Goal: Information Seeking & Learning: Learn about a topic

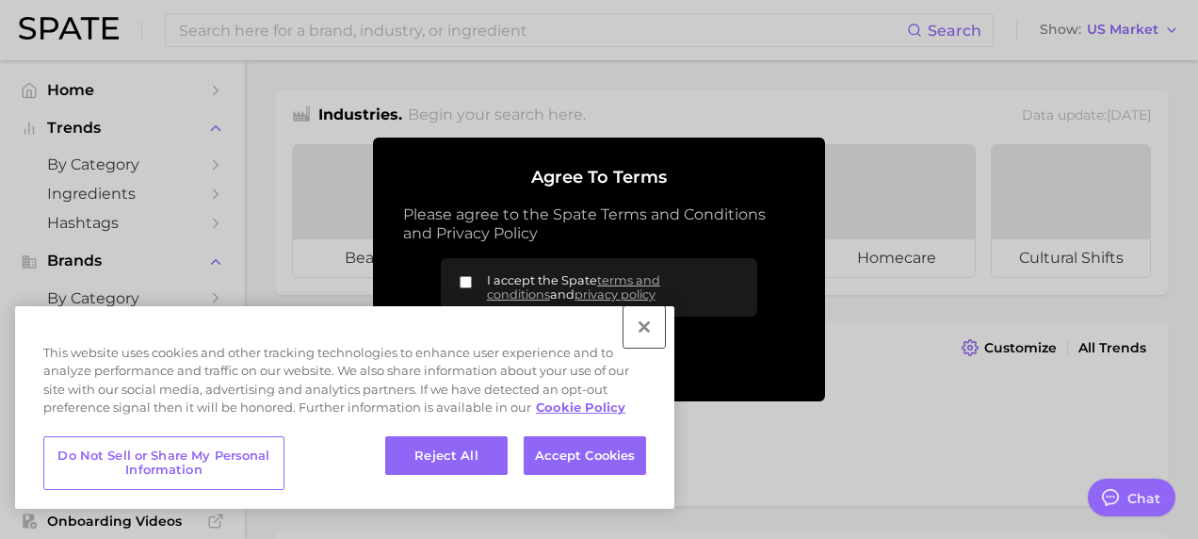
click at [638, 323] on button "Close" at bounding box center [643, 326] width 41 height 41
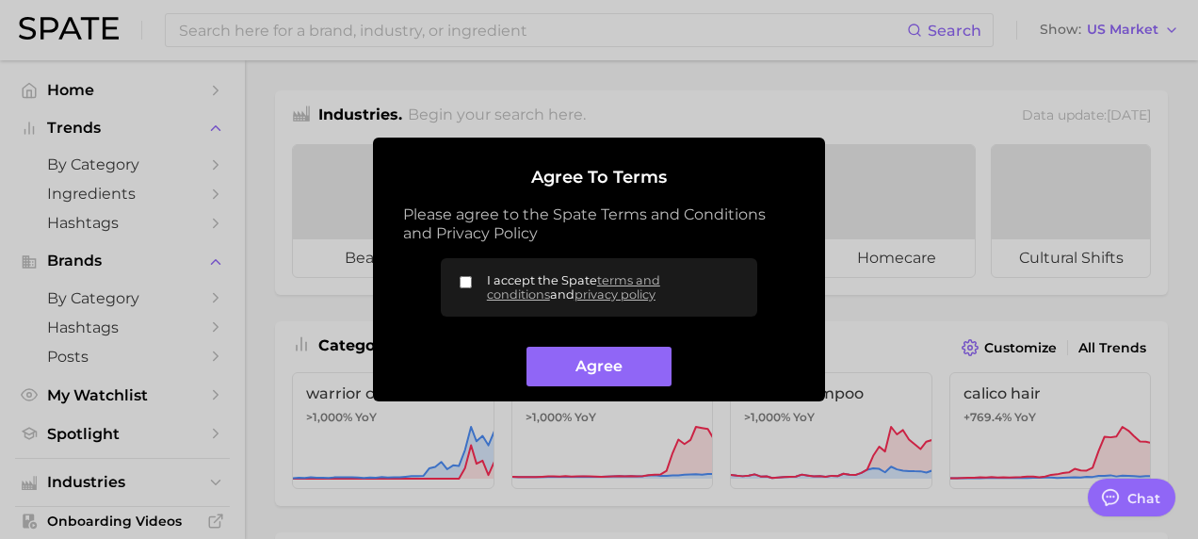
click at [469, 282] on input "I accept the Spate terms and conditions and privacy policy" at bounding box center [466, 282] width 12 height 12
checkbox input "true"
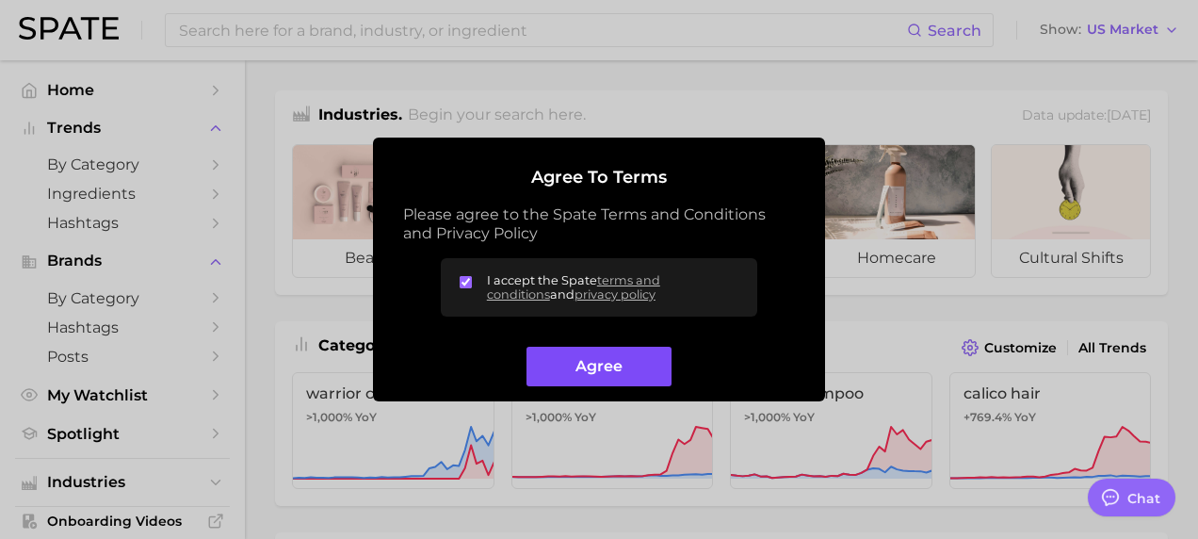
click at [589, 377] on button "Agree" at bounding box center [598, 367] width 144 height 40
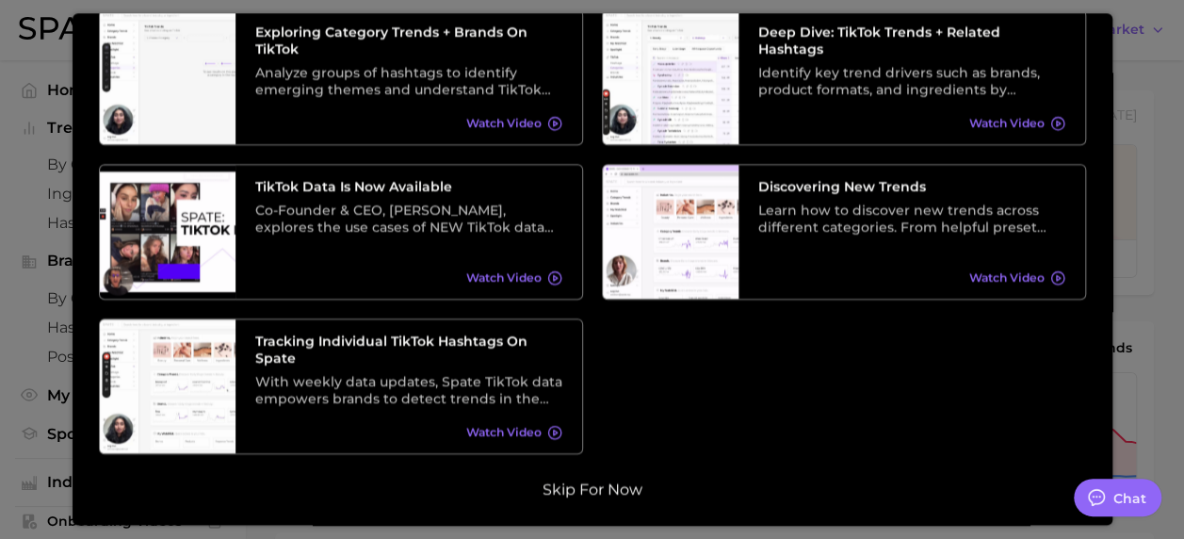
click at [598, 488] on button "Skip for now" at bounding box center [592, 489] width 111 height 19
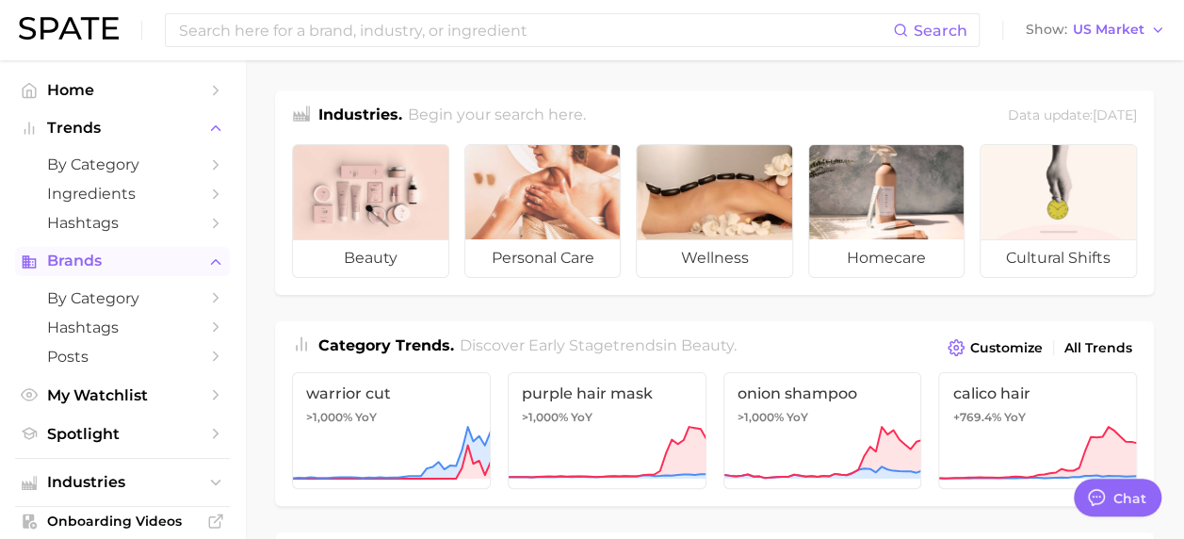
click at [162, 271] on button "Brands" at bounding box center [122, 261] width 215 height 28
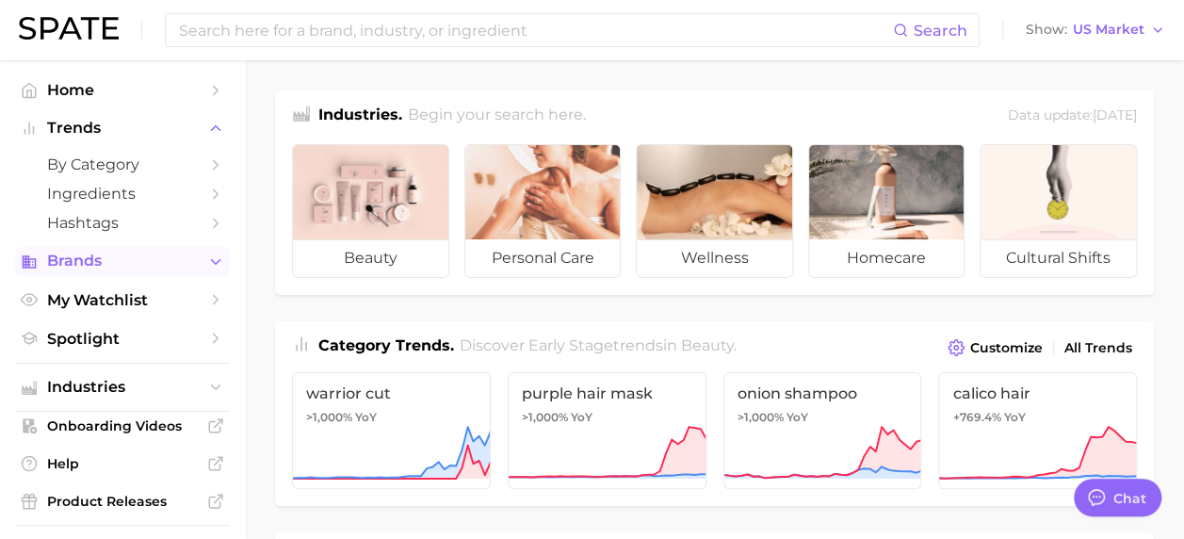
click at [162, 271] on button "Brands" at bounding box center [122, 261] width 215 height 28
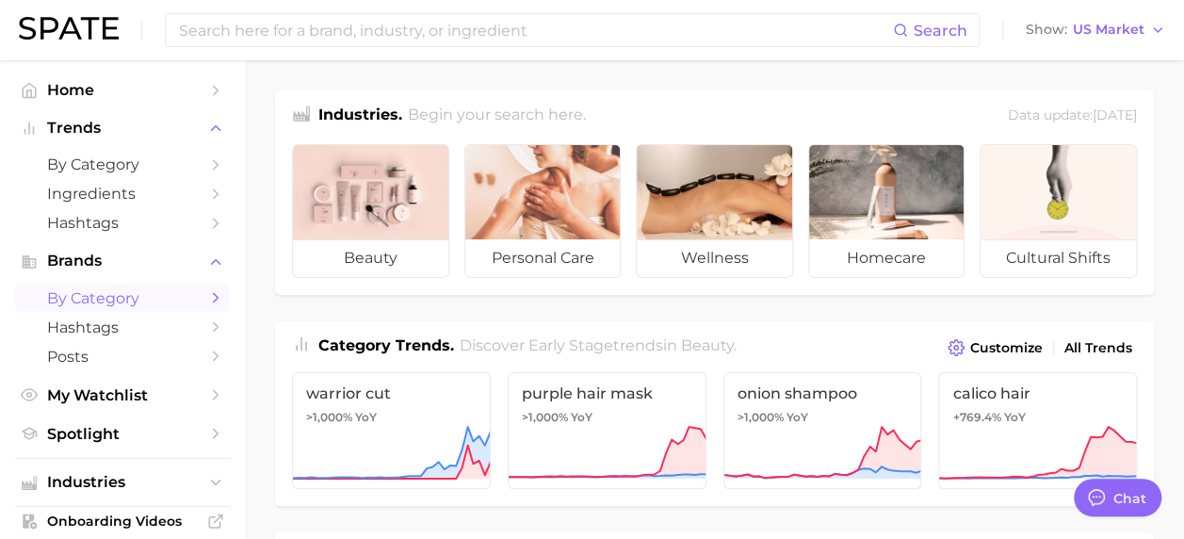
click at [155, 299] on span "by Category" at bounding box center [122, 298] width 151 height 18
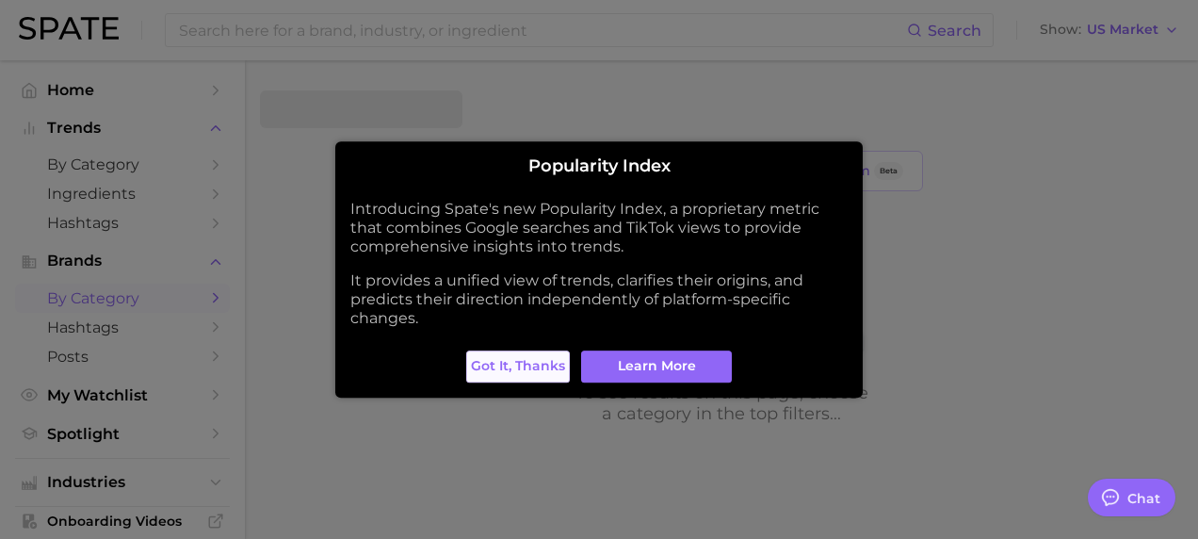
click at [505, 373] on span "Got it, thanks" at bounding box center [518, 366] width 94 height 16
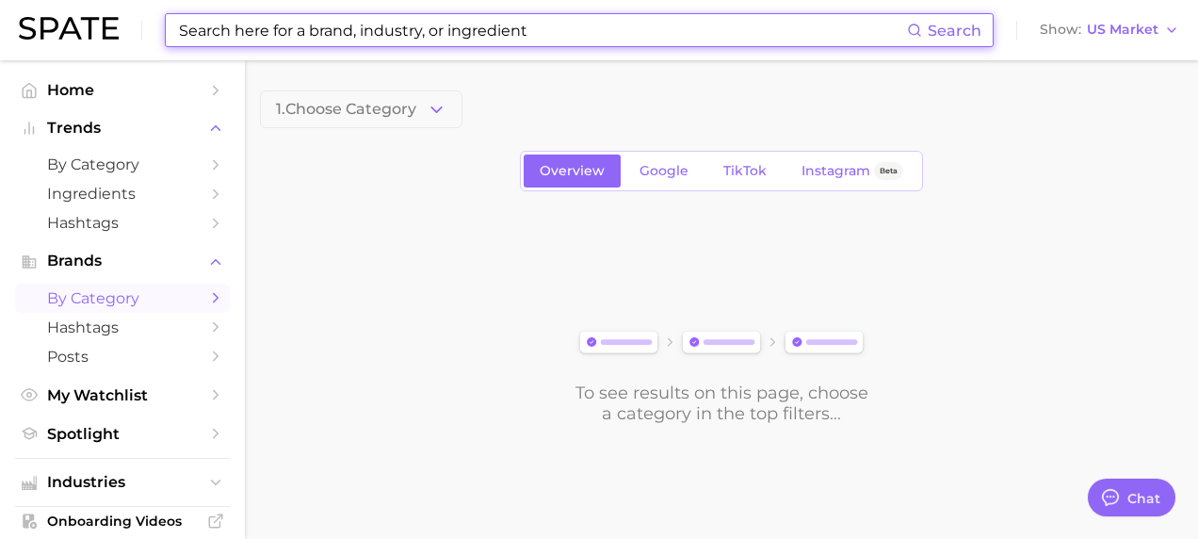
click at [407, 22] on input at bounding box center [542, 30] width 730 height 32
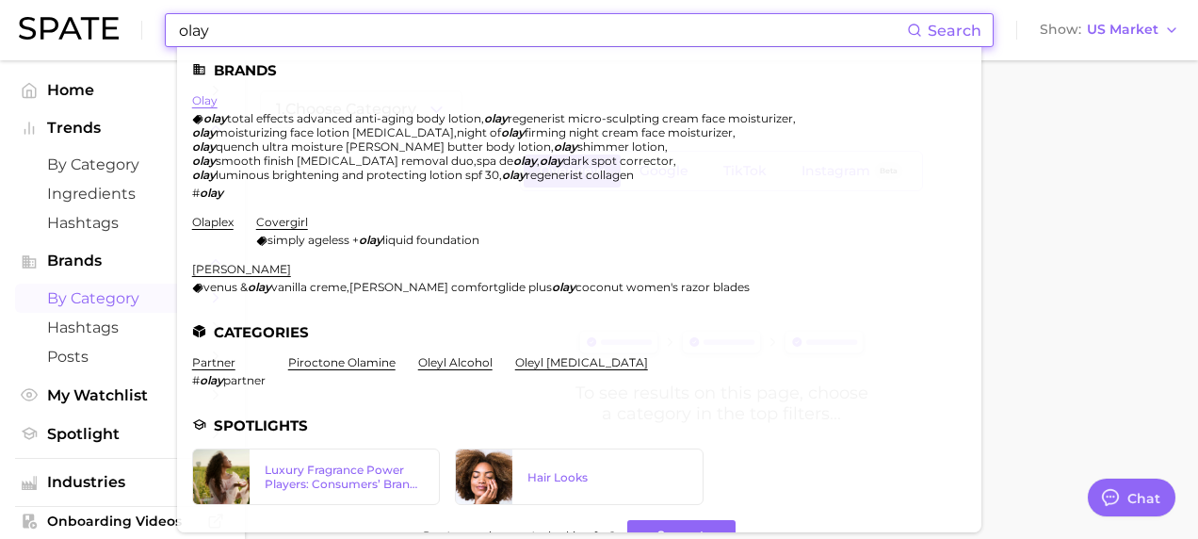
type input "olay"
click at [200, 97] on link "olay" at bounding box center [204, 100] width 25 height 14
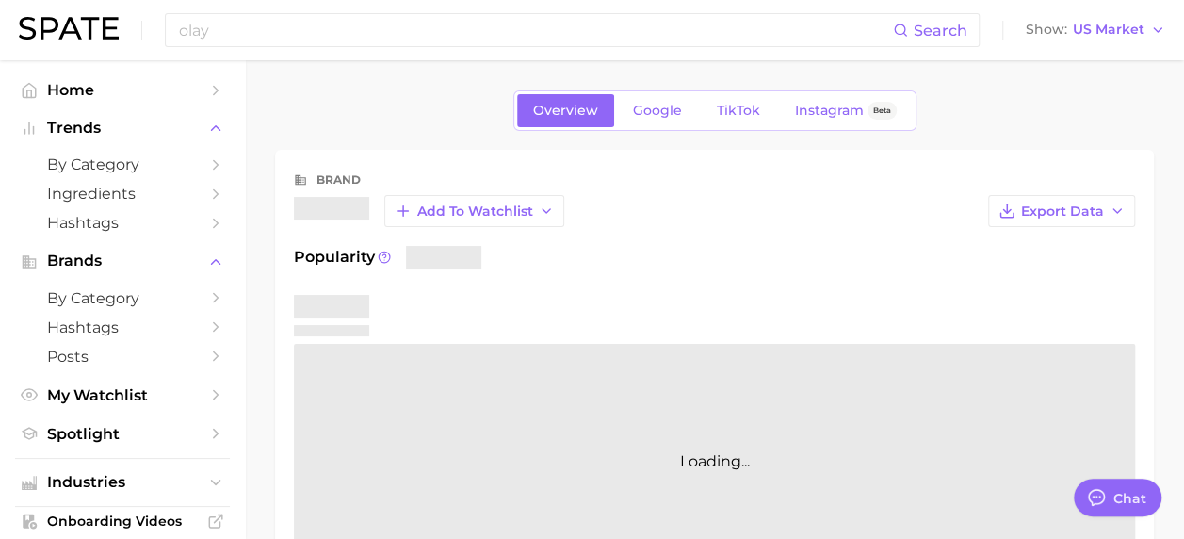
type textarea "x"
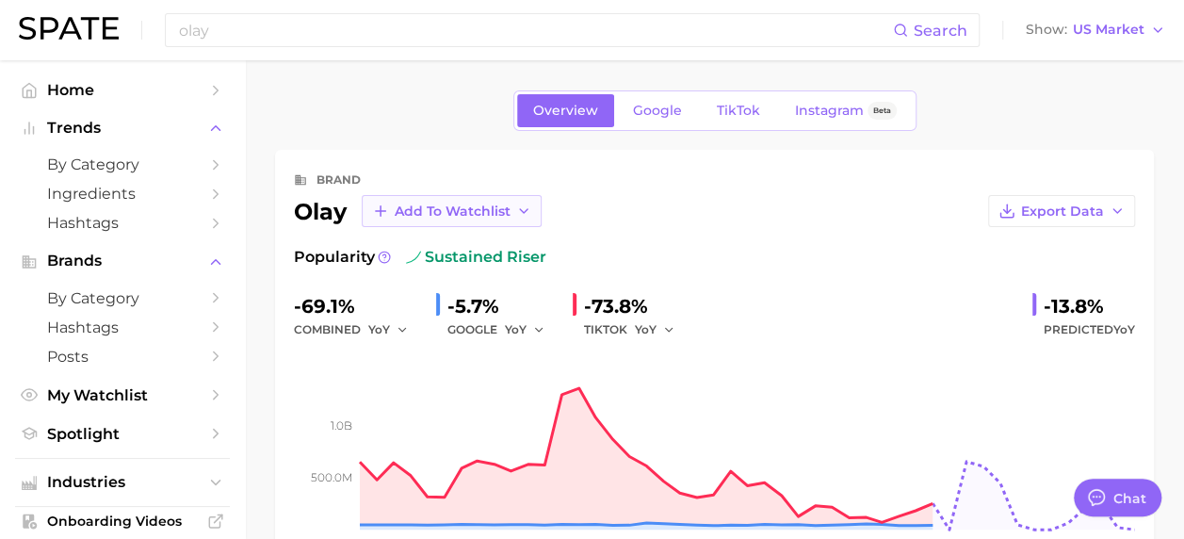
click at [477, 210] on span "Add to Watchlist" at bounding box center [453, 211] width 116 height 16
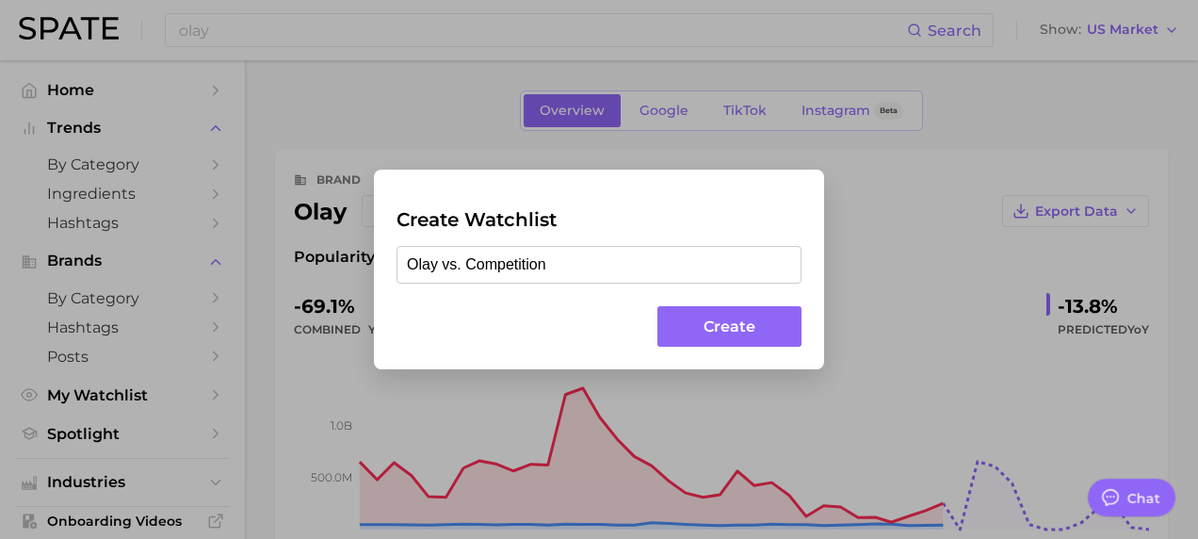
type input "Olay vs. Competition"
click at [763, 328] on button "Create" at bounding box center [729, 326] width 144 height 40
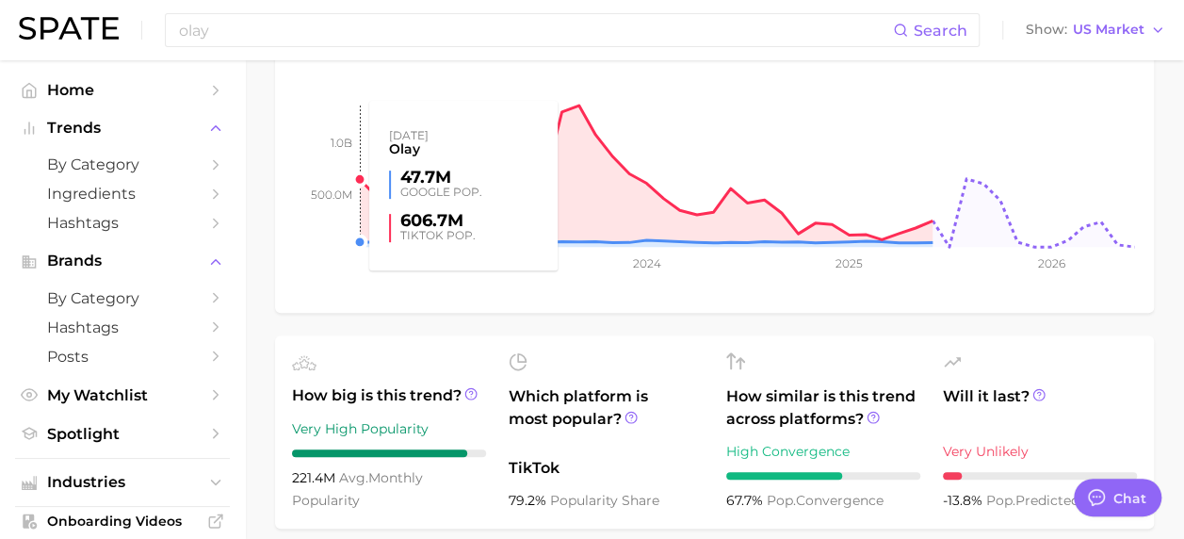
scroll to position [377, 0]
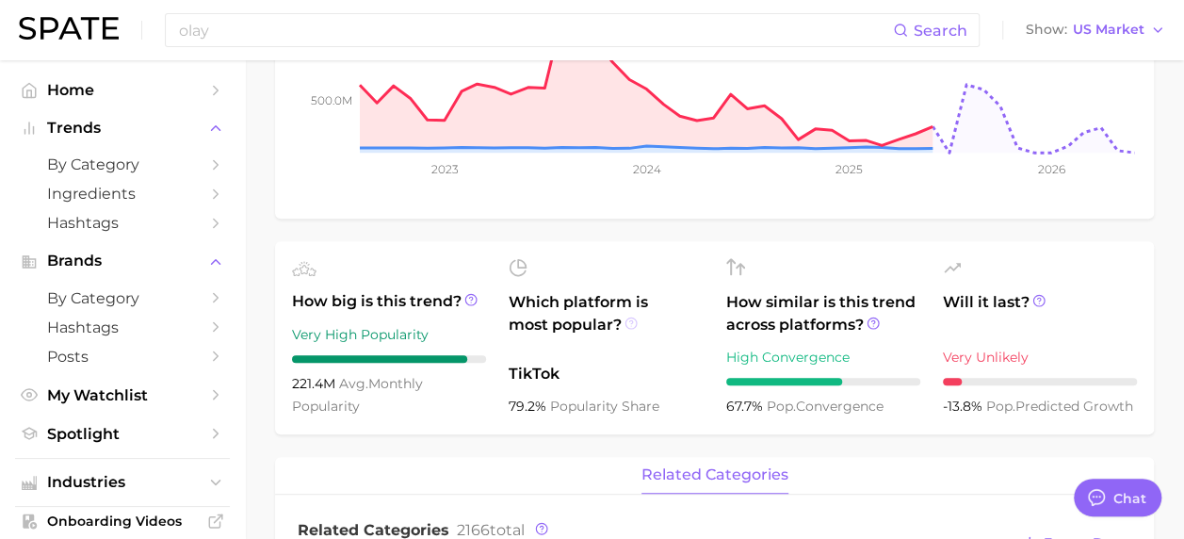
click at [627, 320] on icon at bounding box center [630, 322] width 13 height 13
click at [1036, 299] on icon at bounding box center [1038, 300] width 13 height 13
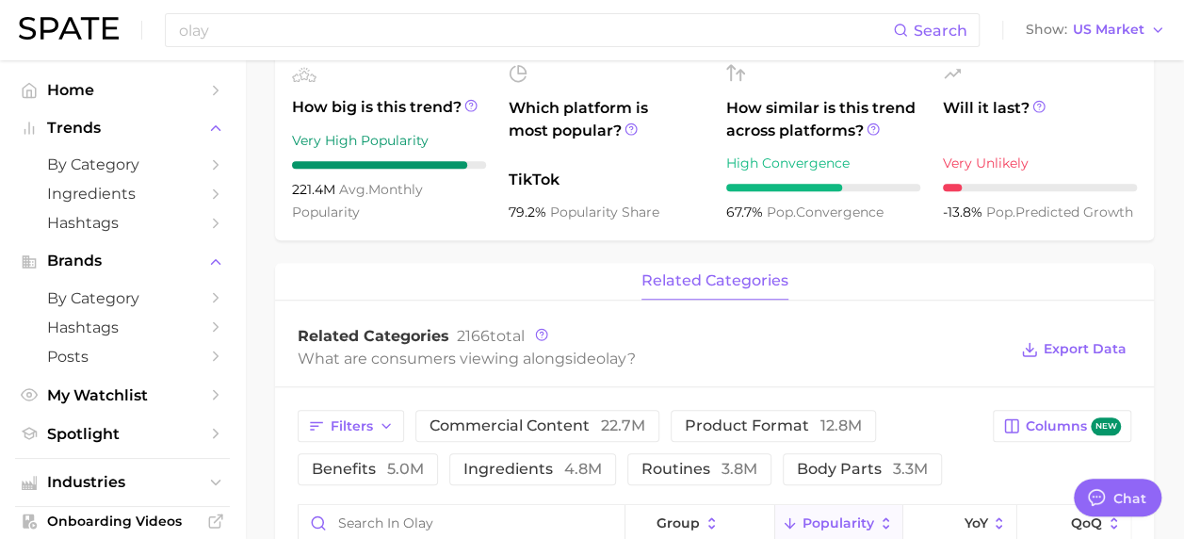
scroll to position [753, 0]
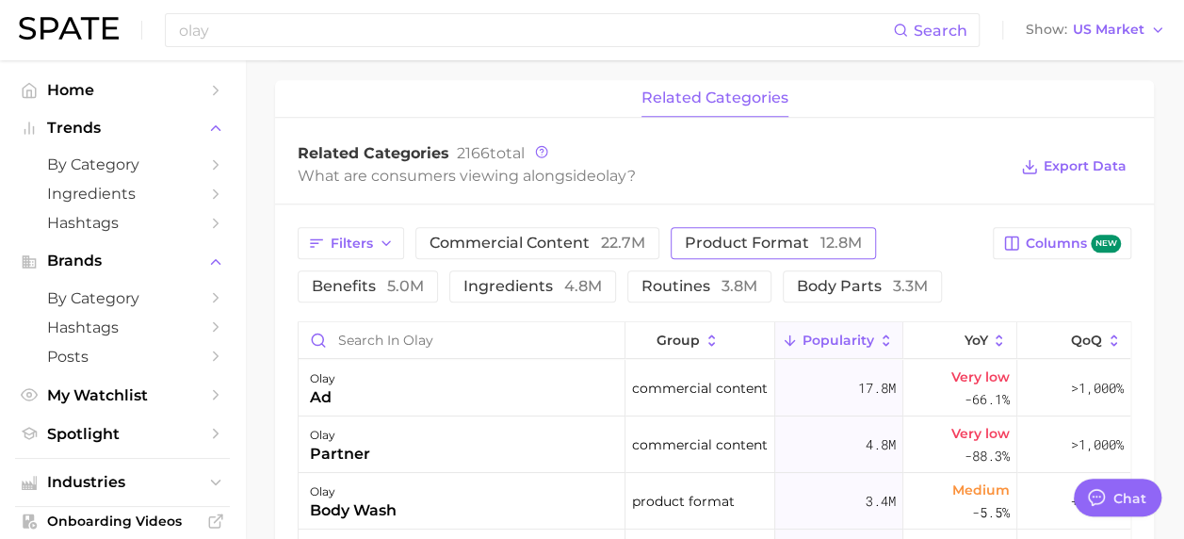
click at [693, 241] on span "product format 12.8m" at bounding box center [773, 242] width 177 height 15
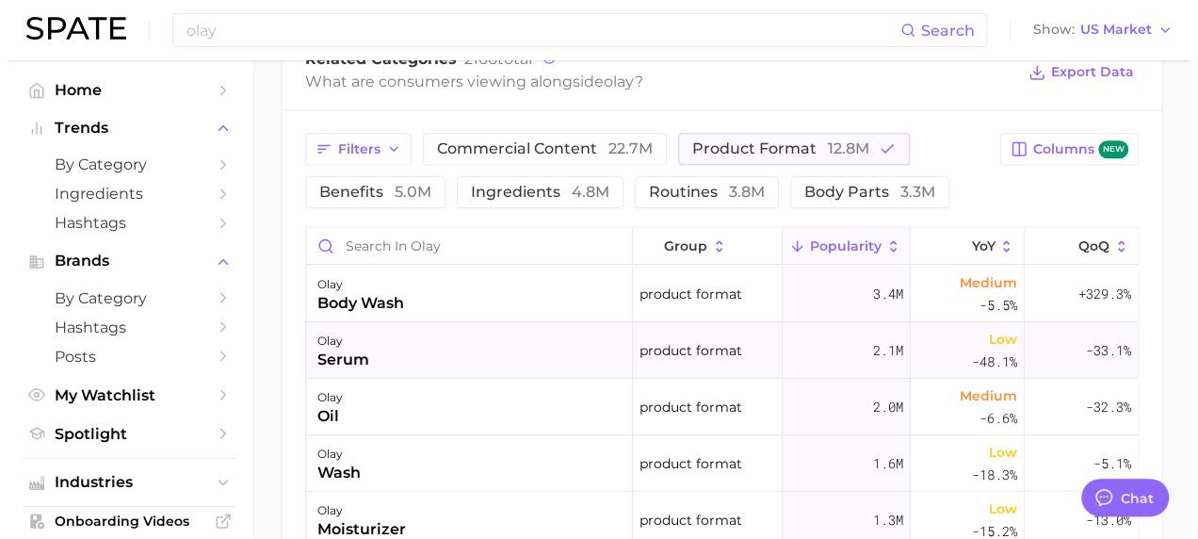
scroll to position [188, 0]
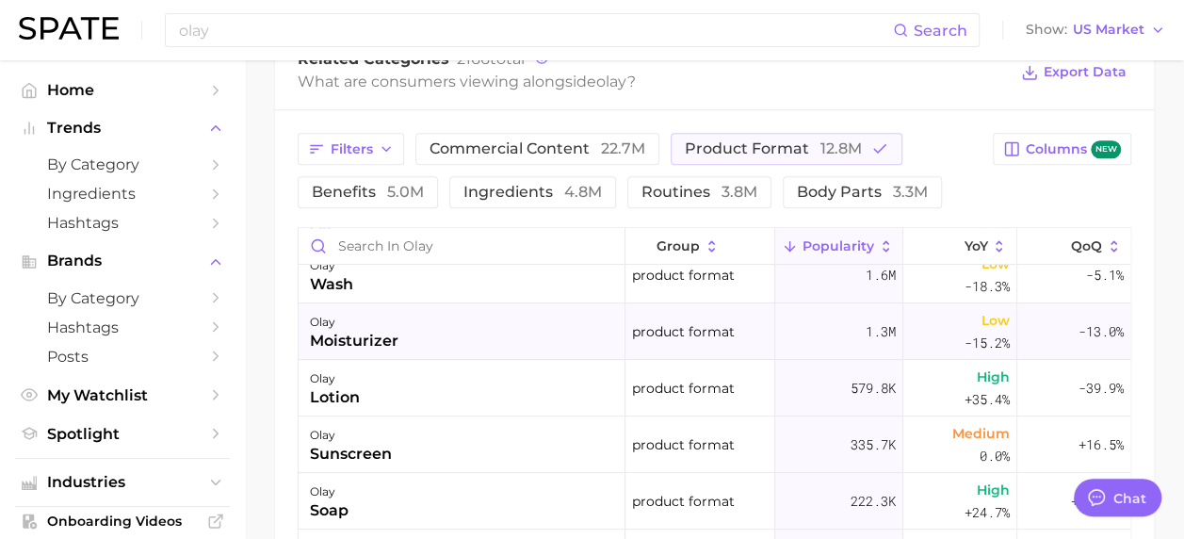
click at [488, 326] on div "olay moisturizer" at bounding box center [462, 331] width 327 height 56
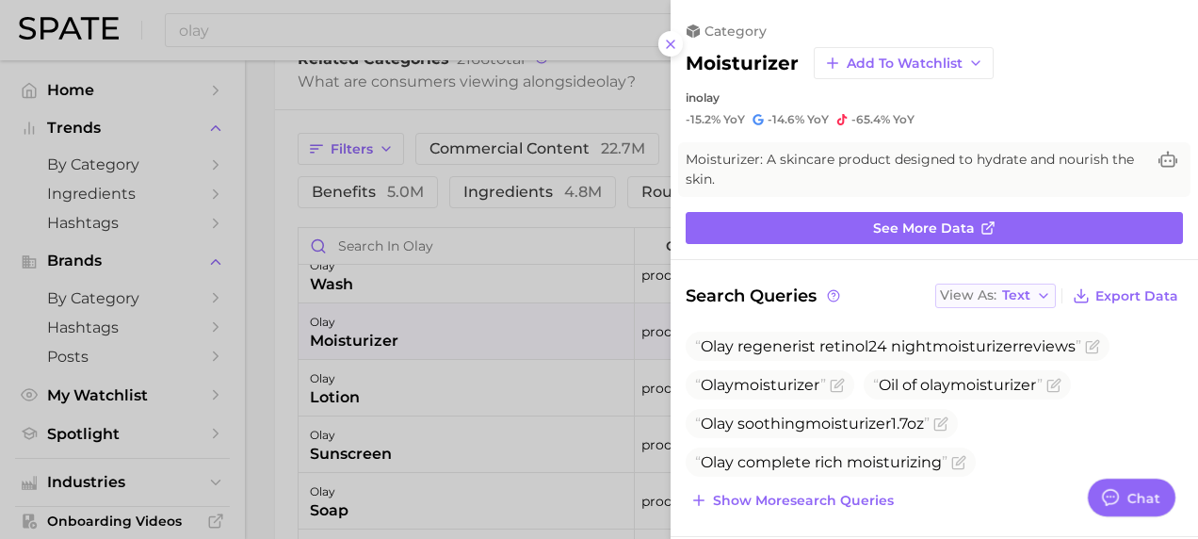
click at [1036, 296] on icon "button" at bounding box center [1043, 295] width 15 height 15
click at [1140, 332] on ul "Olay regenerist retinol24 night moisturizer reviews Olay moisturizer Oil of ola…" at bounding box center [934, 403] width 497 height 145
click at [1098, 340] on icon "Flag as miscategorized or irrelevant" at bounding box center [1094, 344] width 8 height 8
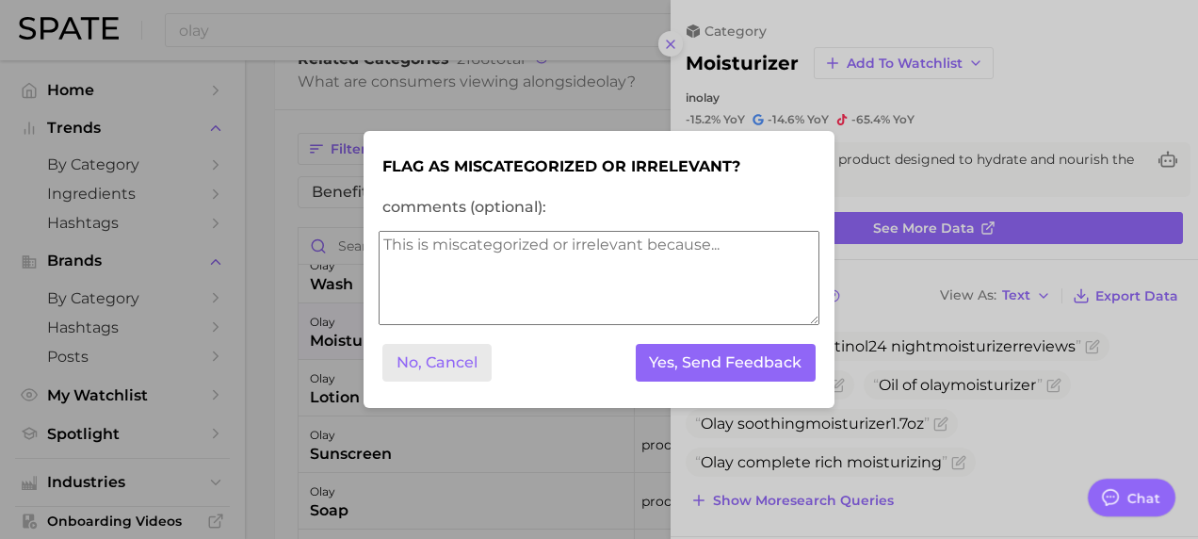
click at [455, 363] on button "No, Cancel" at bounding box center [436, 363] width 109 height 39
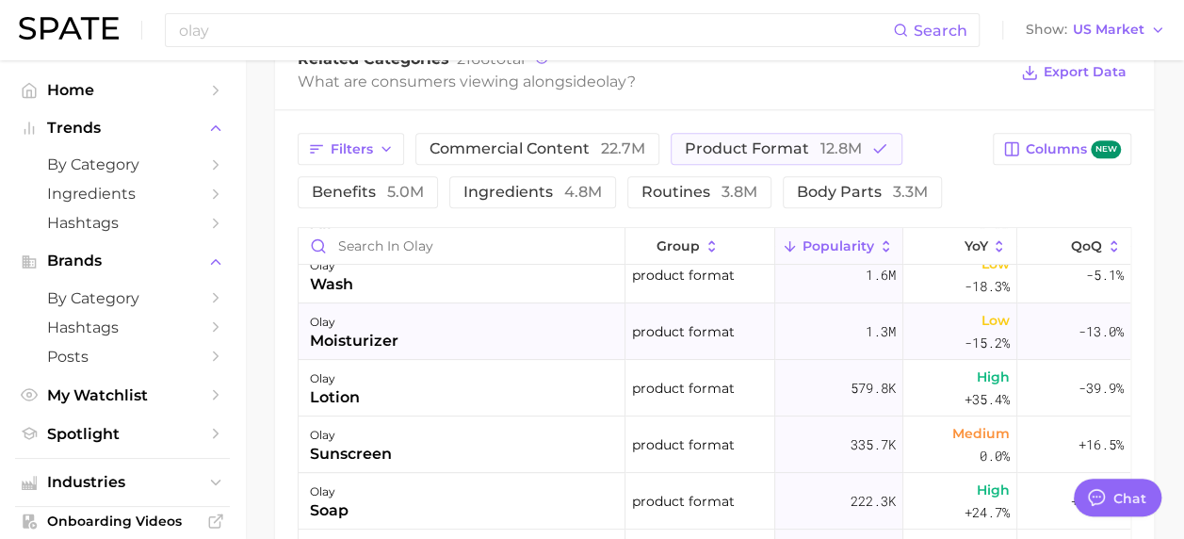
click at [454, 331] on div "olay moisturizer" at bounding box center [462, 331] width 327 height 56
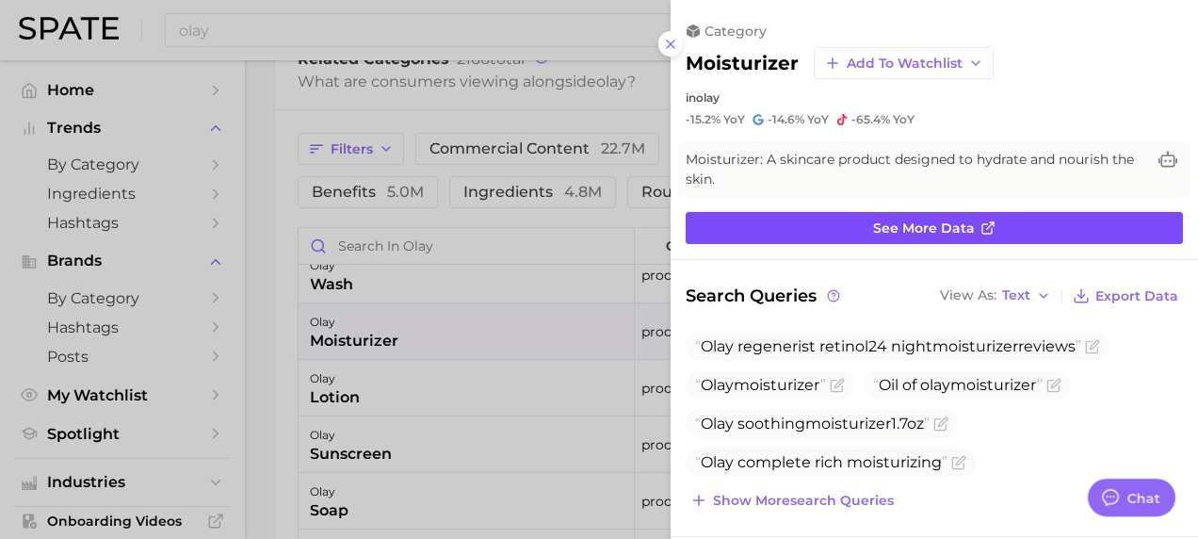
click at [729, 221] on link "See more data" at bounding box center [934, 228] width 497 height 32
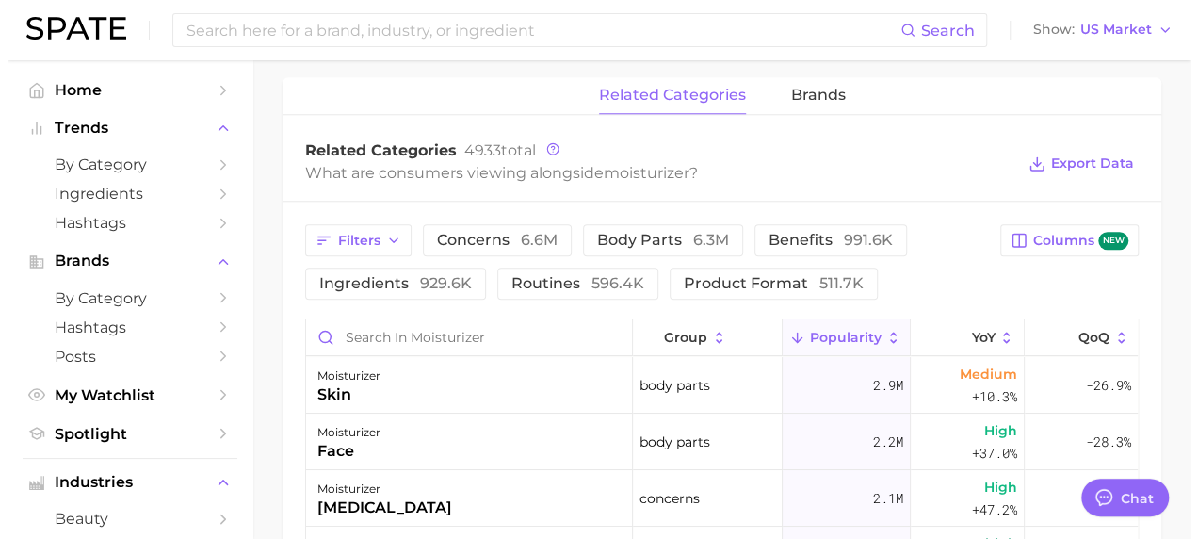
scroll to position [847, 0]
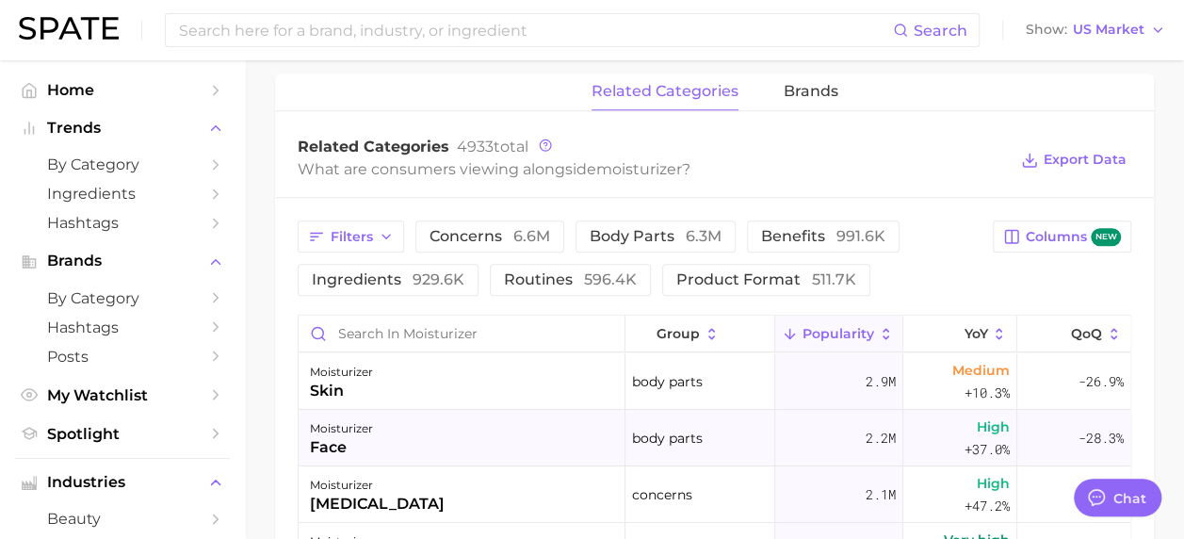
click at [313, 446] on div "face" at bounding box center [341, 447] width 63 height 23
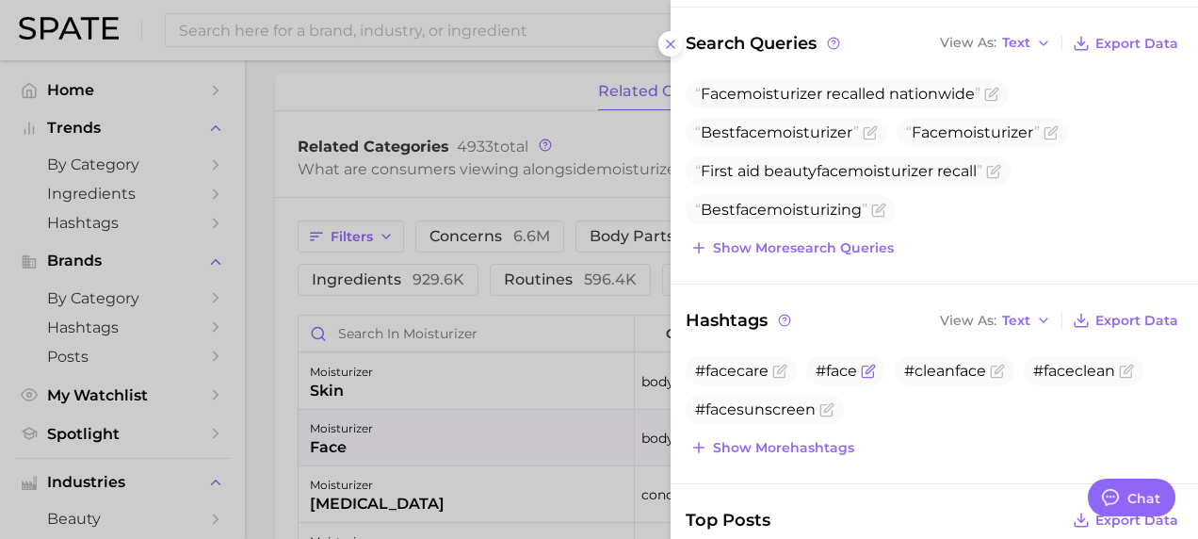
scroll to position [282, 0]
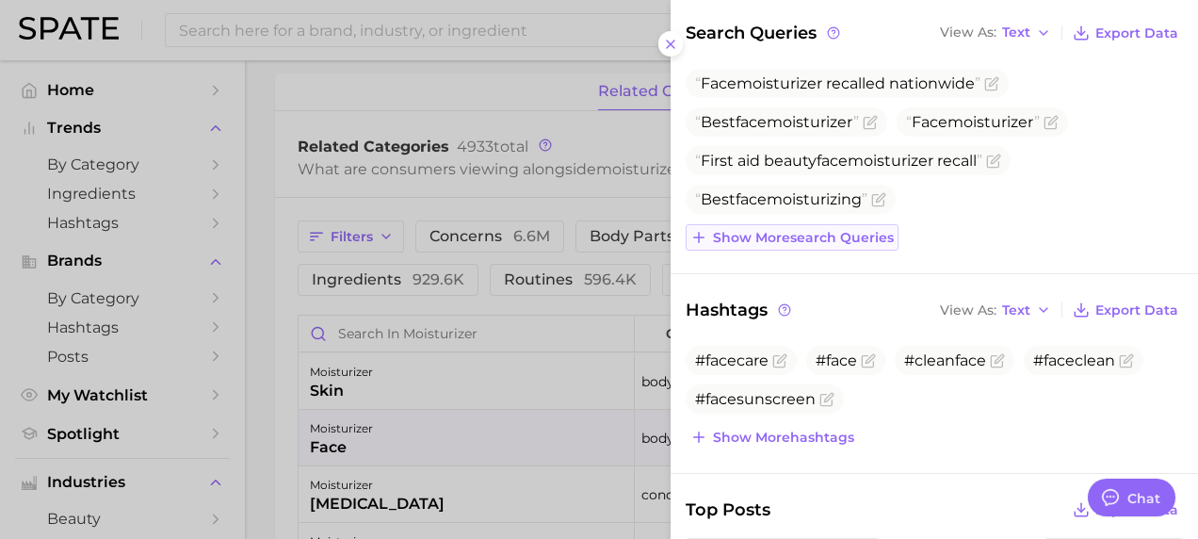
click at [791, 231] on span "Show more search queries" at bounding box center [803, 238] width 181 height 16
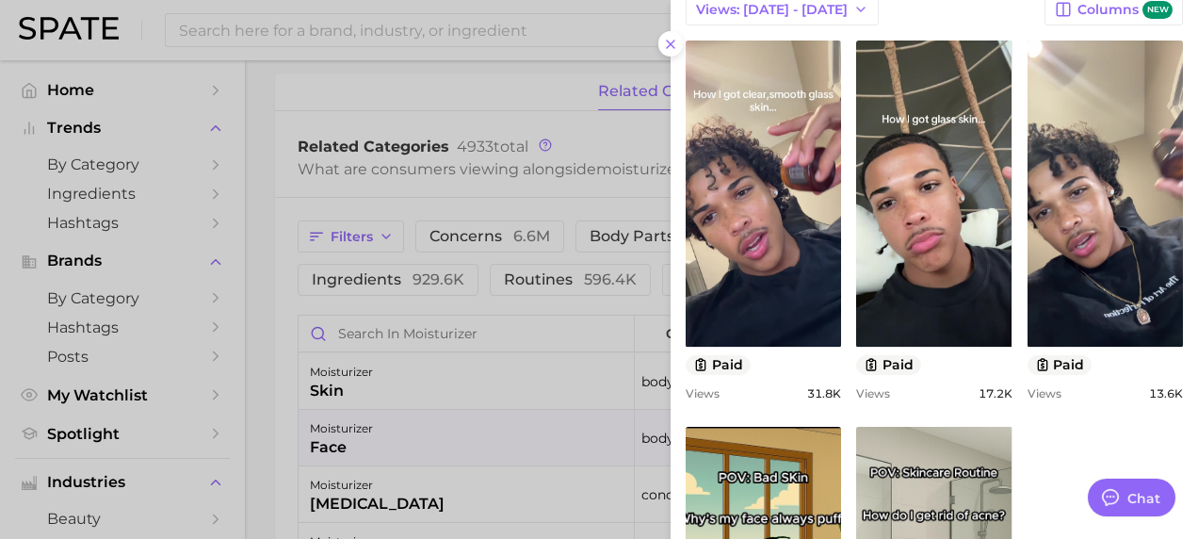
scroll to position [870, 0]
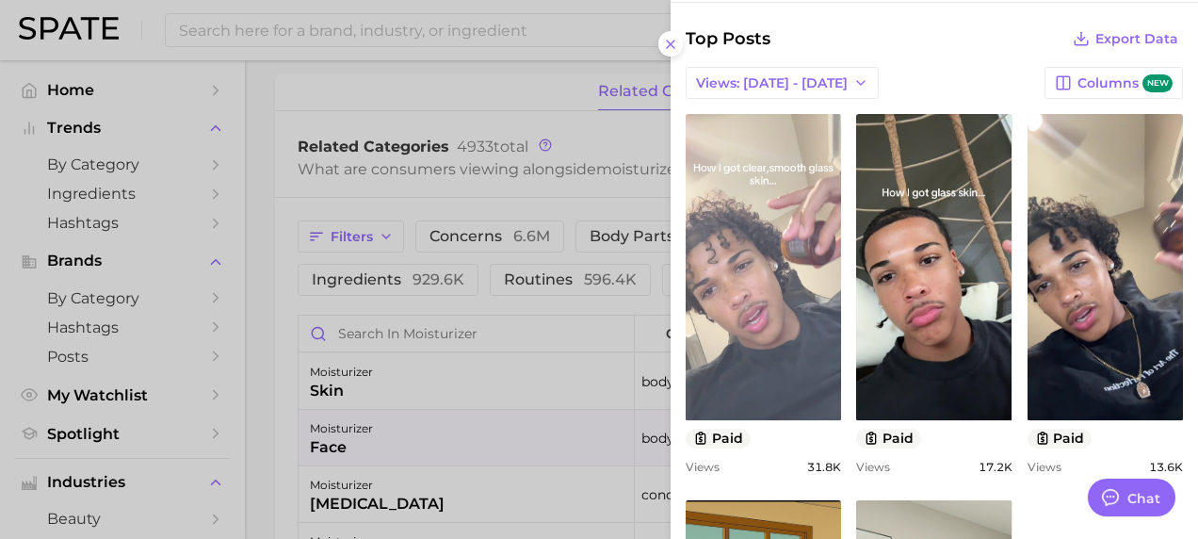
click at [767, 275] on link "view post on TikTok" at bounding box center [763, 267] width 155 height 306
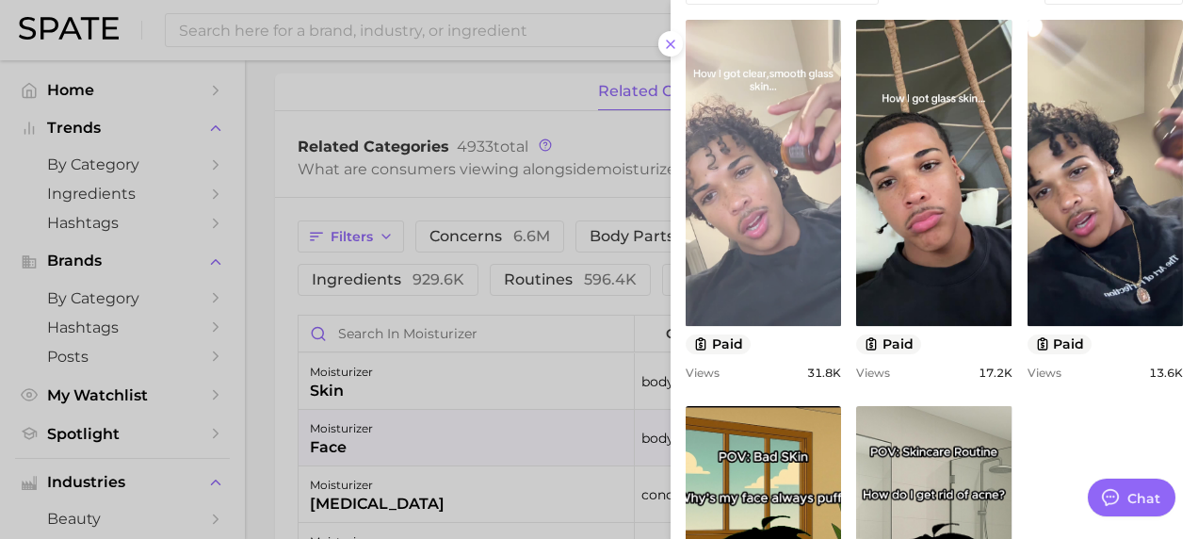
scroll to position [1247, 0]
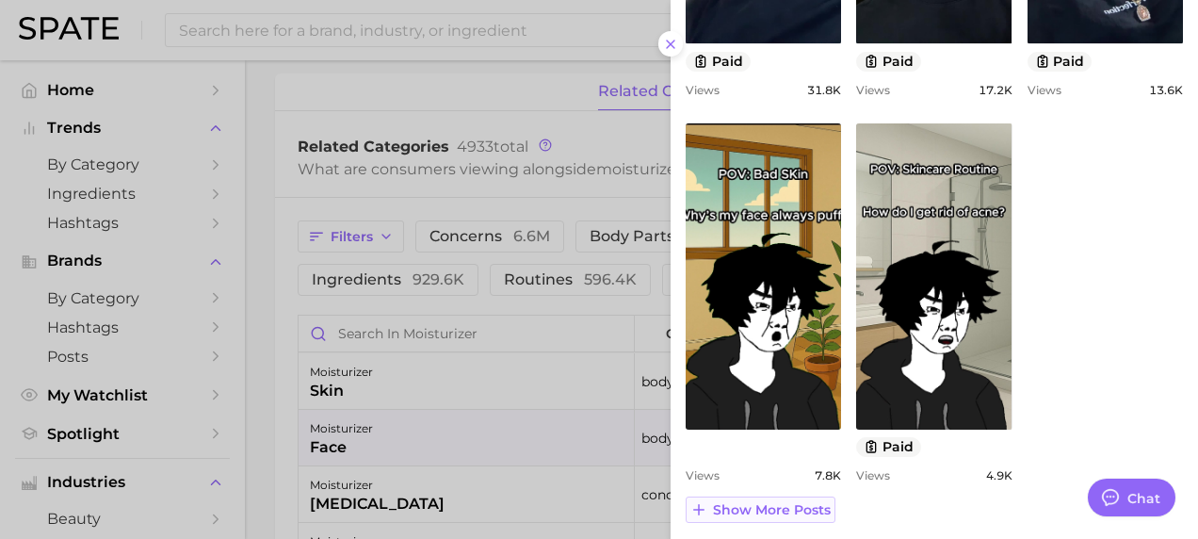
click at [783, 504] on span "Show more posts" at bounding box center [772, 510] width 118 height 16
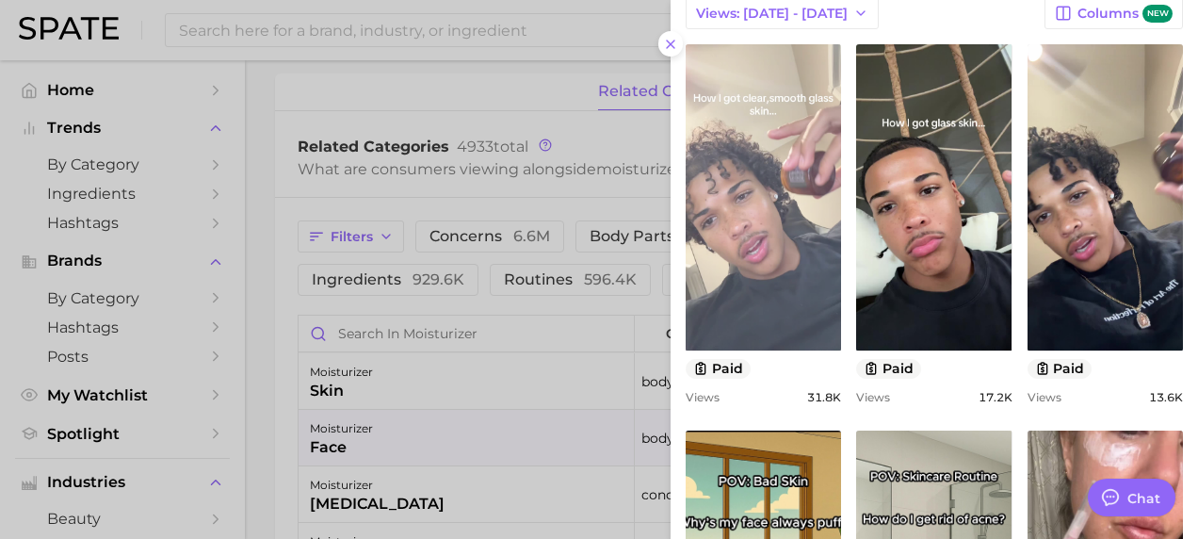
scroll to position [679, 0]
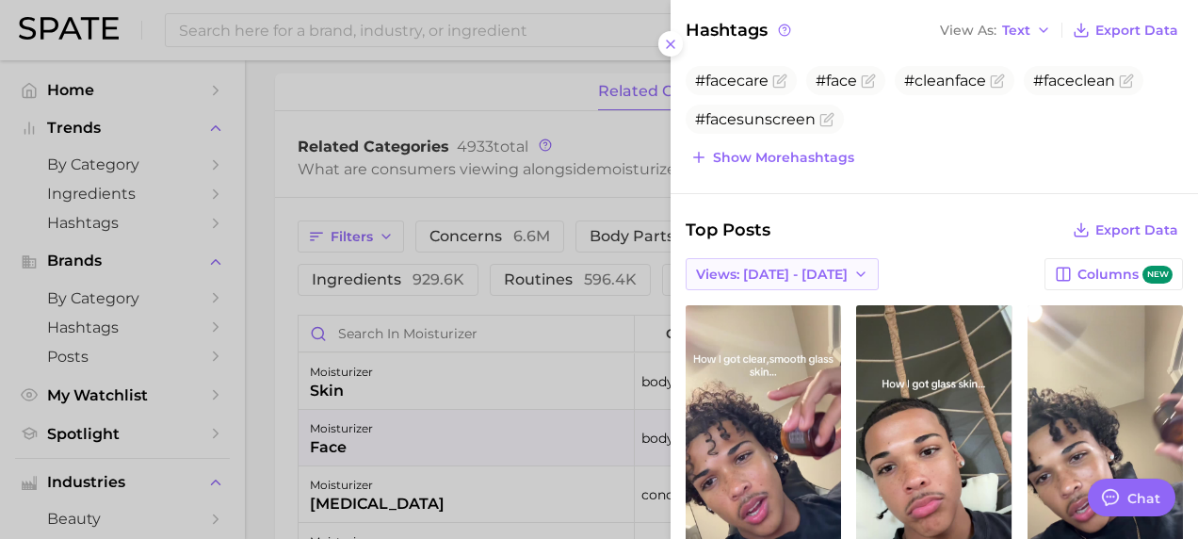
click at [783, 266] on span "Views: [DATE] - [DATE]" at bounding box center [772, 274] width 152 height 16
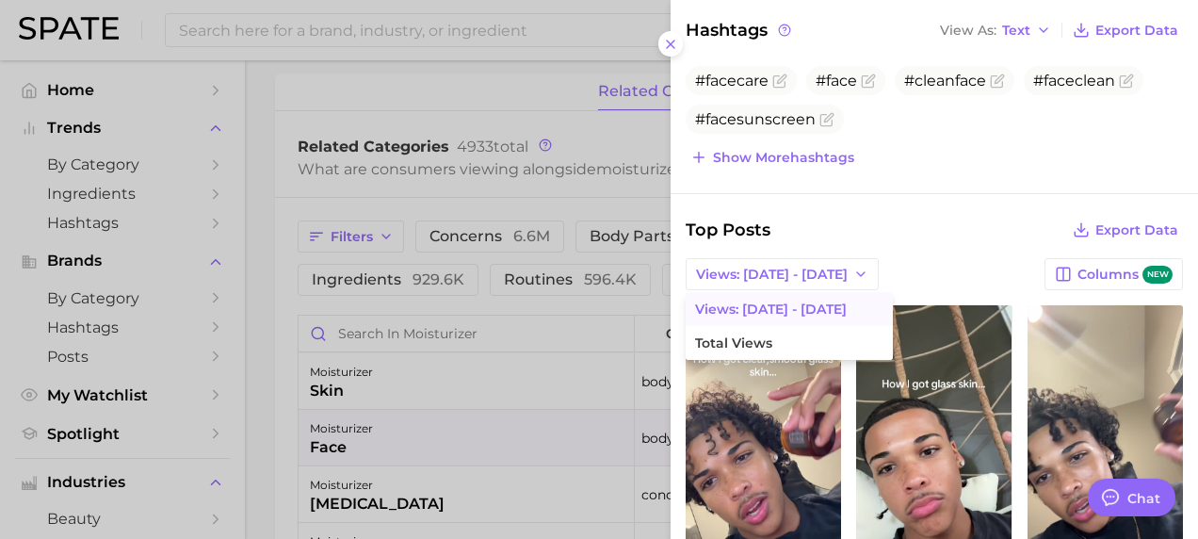
click at [814, 223] on div "Top Posts Export Data" at bounding box center [934, 230] width 497 height 26
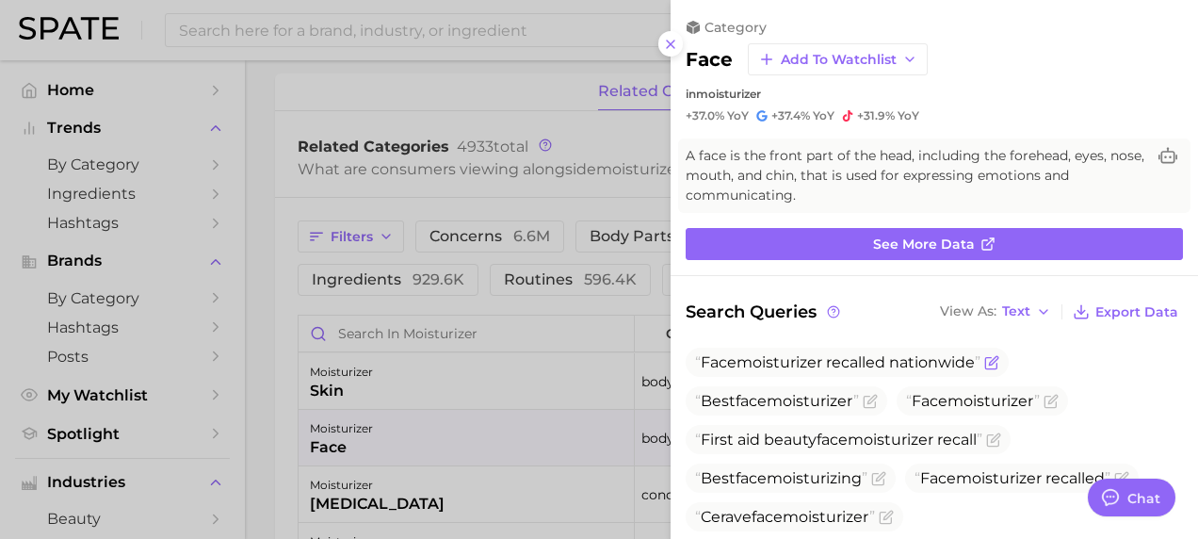
scroll to position [0, 0]
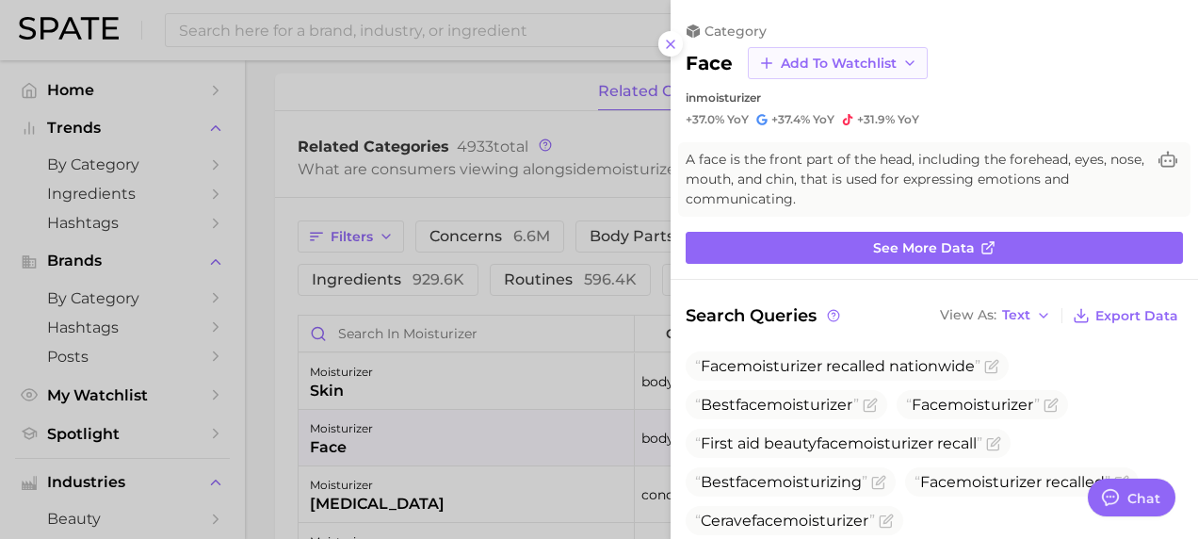
click at [793, 69] on span "Add to Watchlist" at bounding box center [839, 64] width 116 height 16
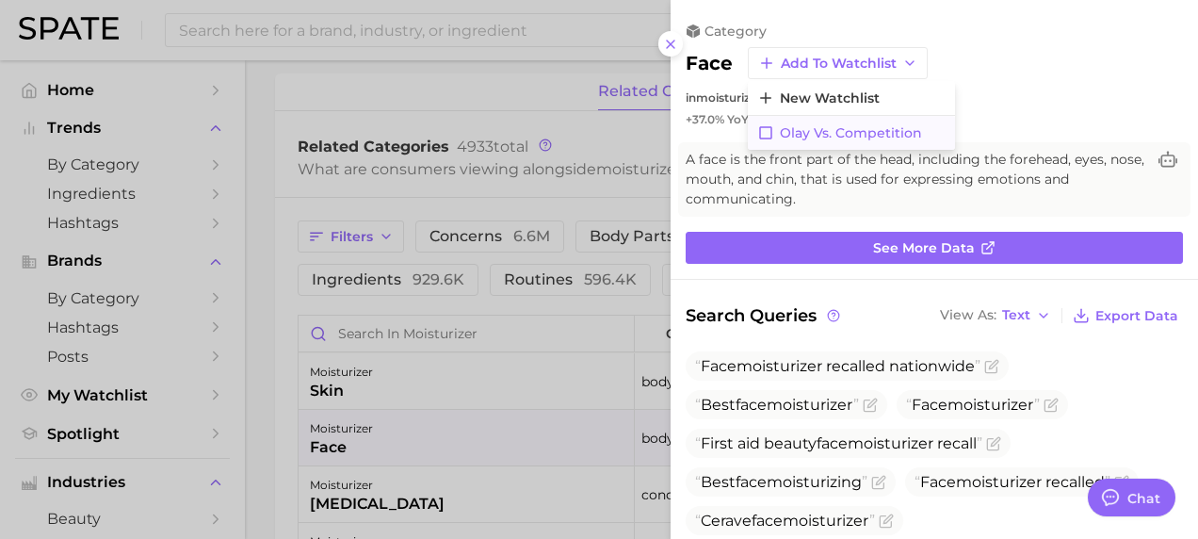
click at [768, 137] on icon at bounding box center [765, 132] width 13 height 13
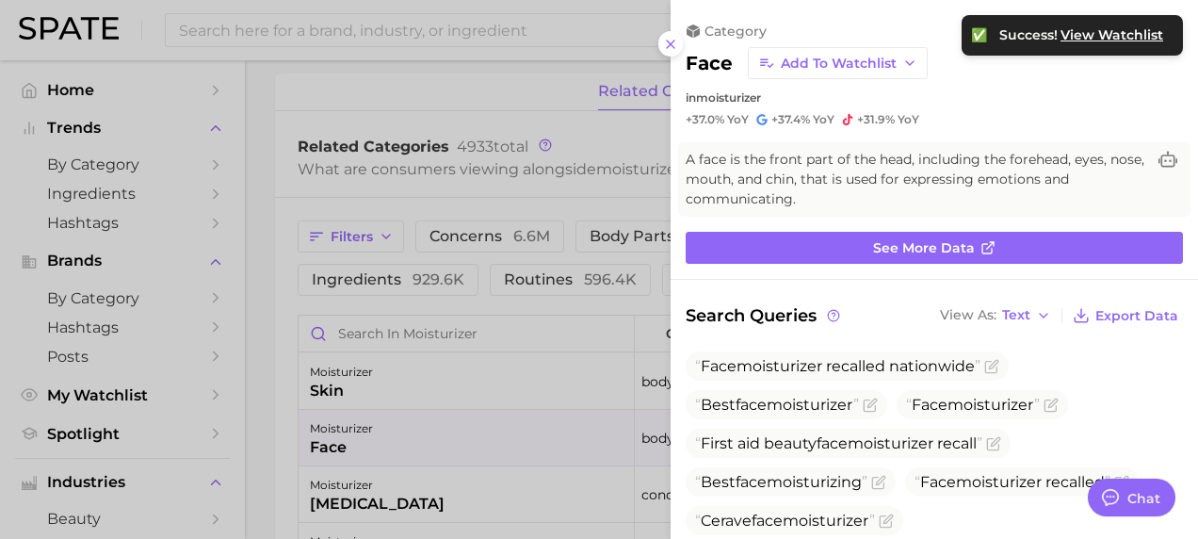
scroll to position [282, 0]
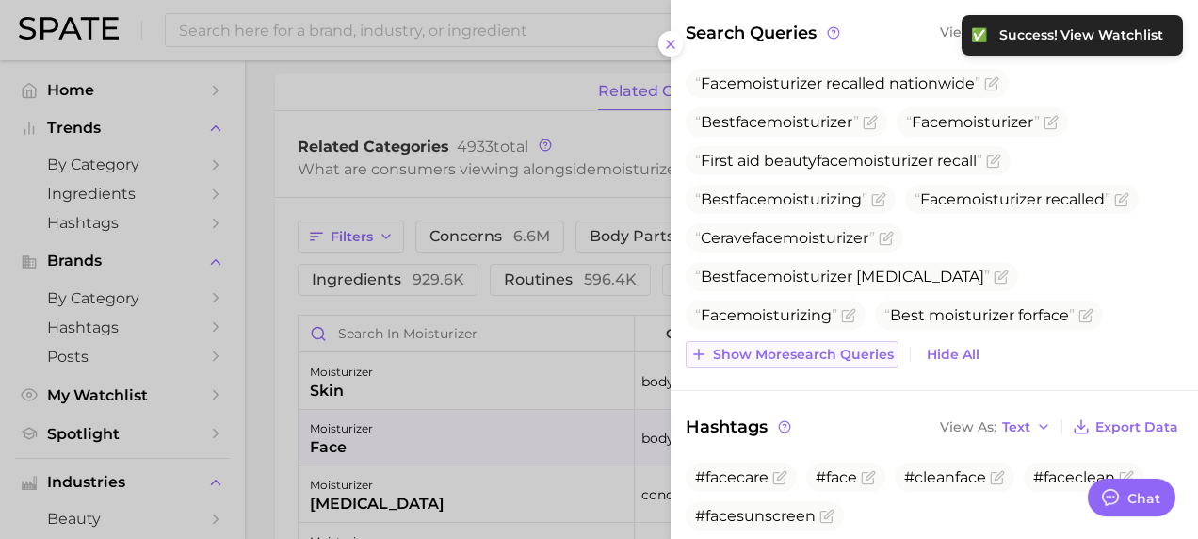
click at [799, 362] on button "Show more search queries" at bounding box center [792, 354] width 213 height 26
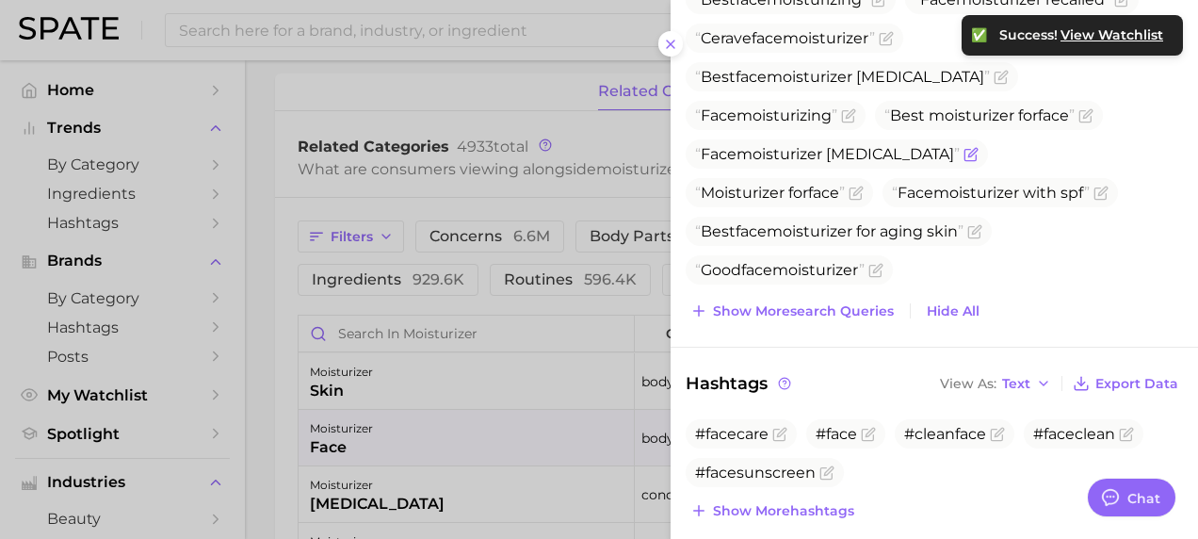
scroll to position [565, 0]
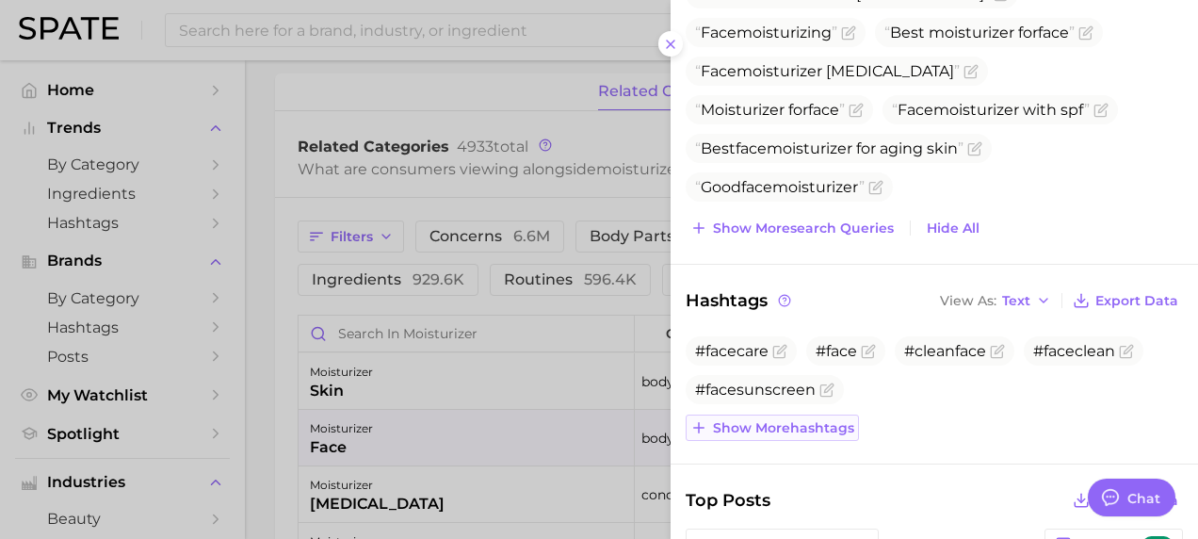
click at [733, 424] on span "Show more hashtags" at bounding box center [783, 428] width 141 height 16
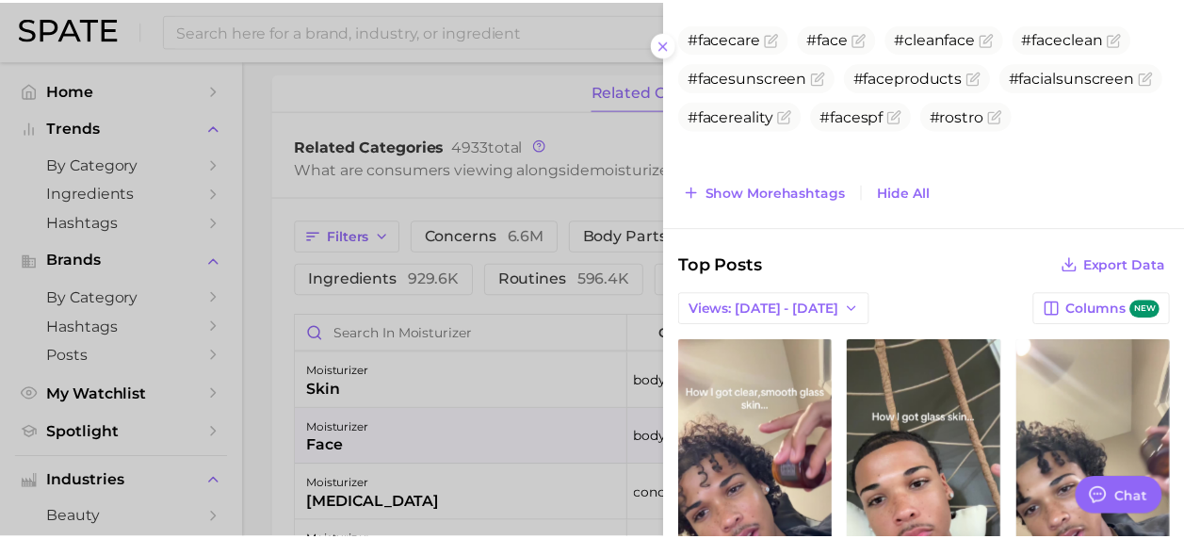
scroll to position [942, 0]
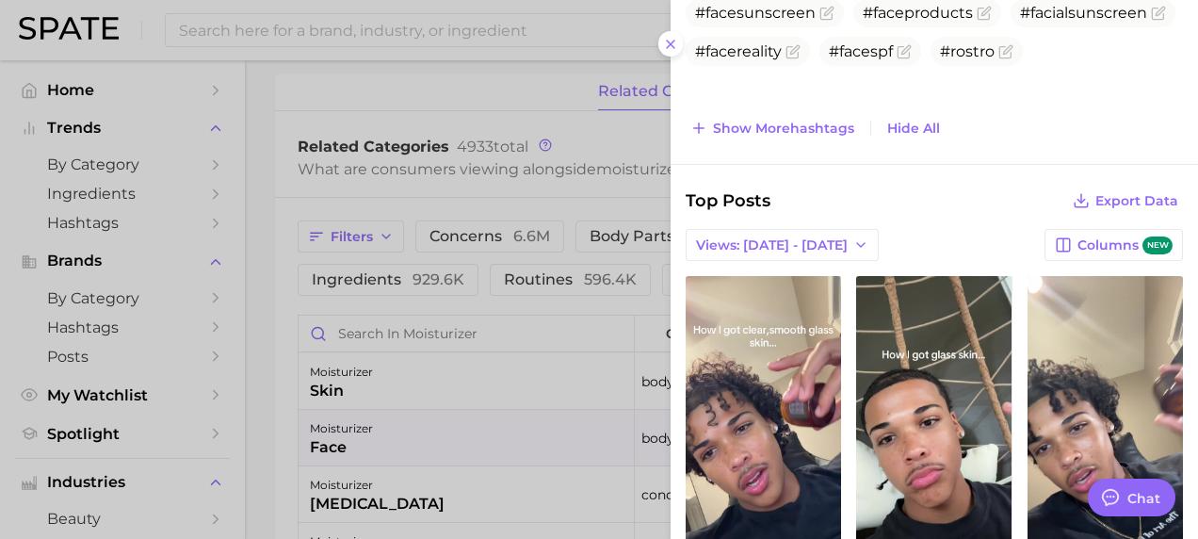
click at [454, 27] on div at bounding box center [599, 269] width 1198 height 539
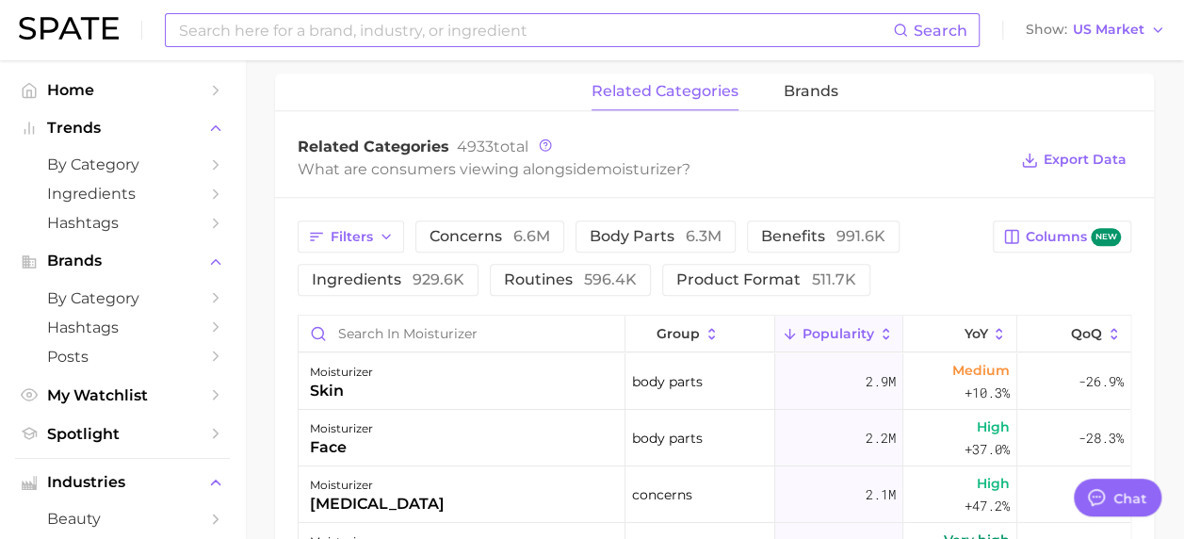
click at [453, 28] on input at bounding box center [535, 30] width 716 height 32
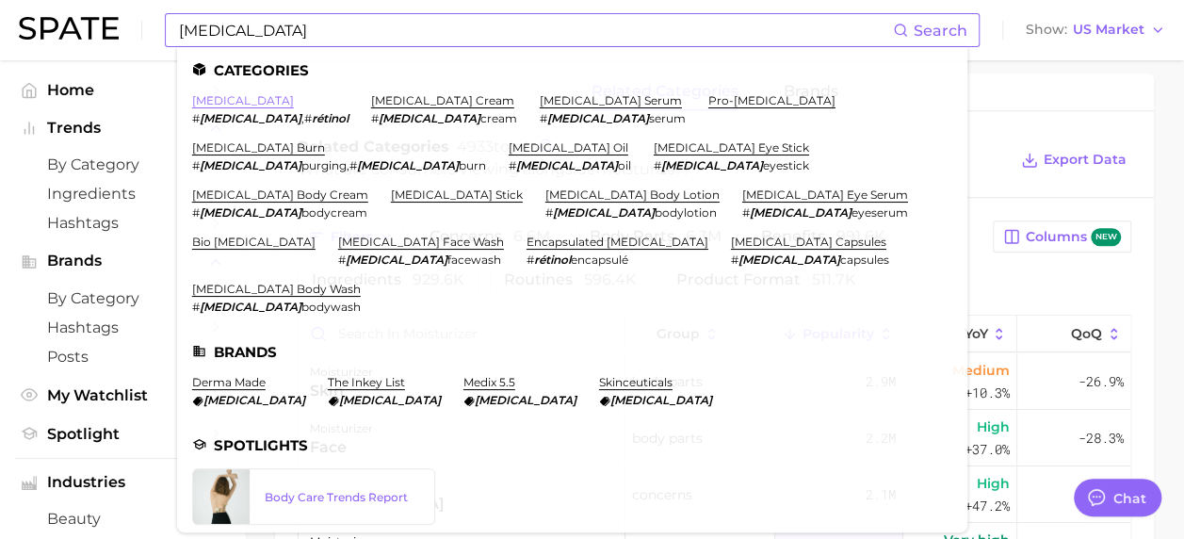
click at [209, 101] on link "[MEDICAL_DATA]" at bounding box center [243, 100] width 102 height 14
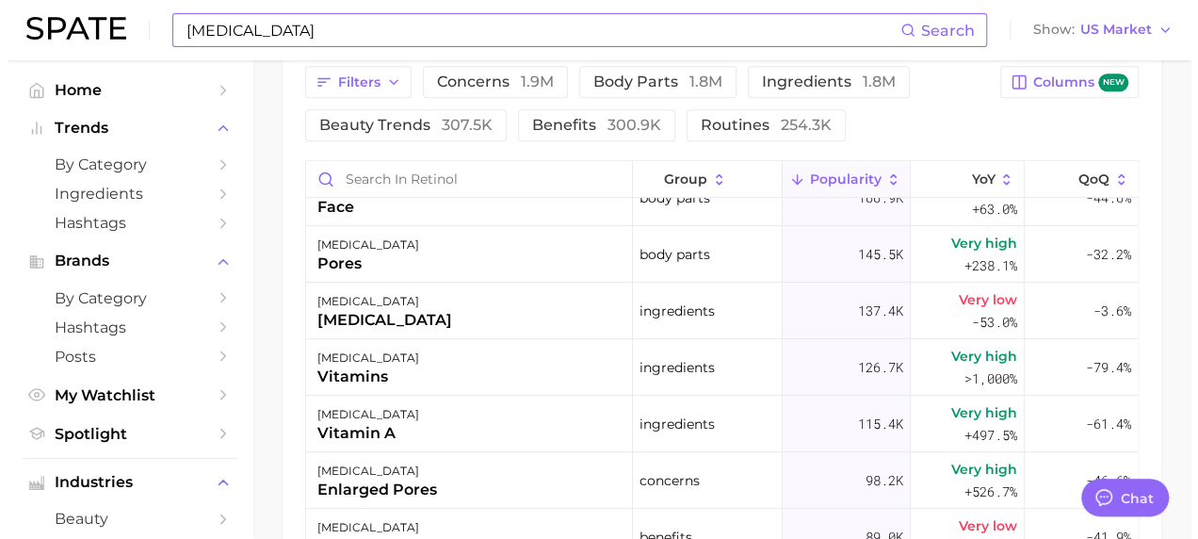
scroll to position [188, 0]
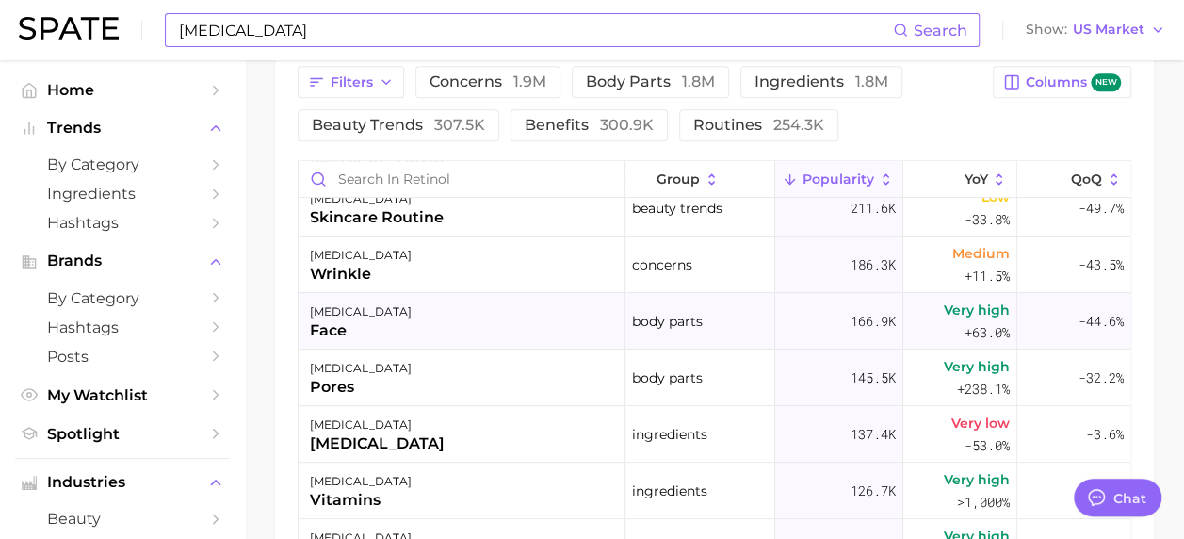
click at [427, 331] on div "[MEDICAL_DATA] face" at bounding box center [462, 321] width 327 height 56
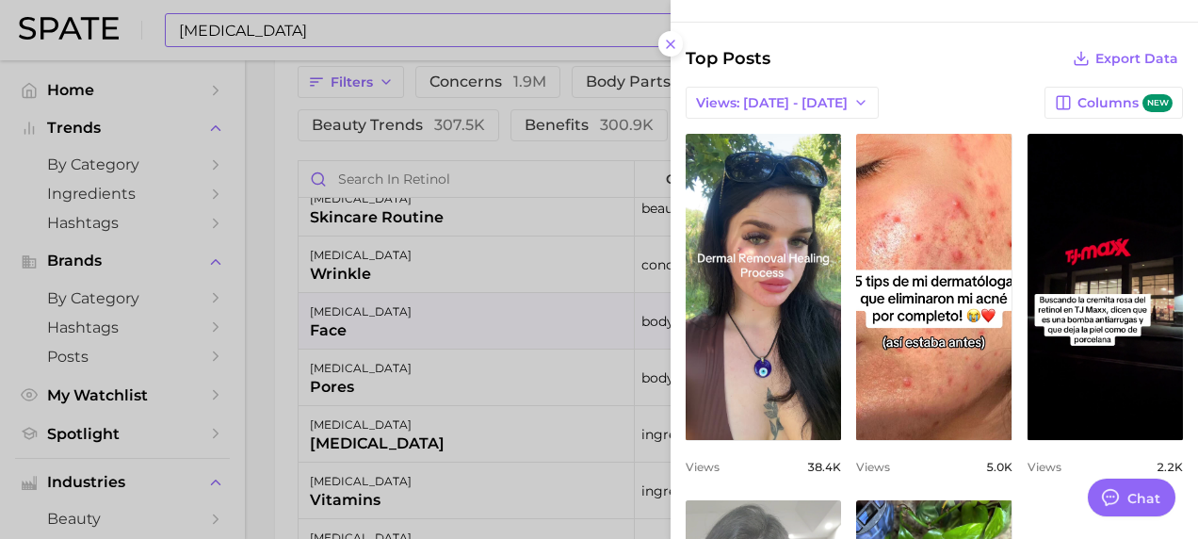
scroll to position [412, 0]
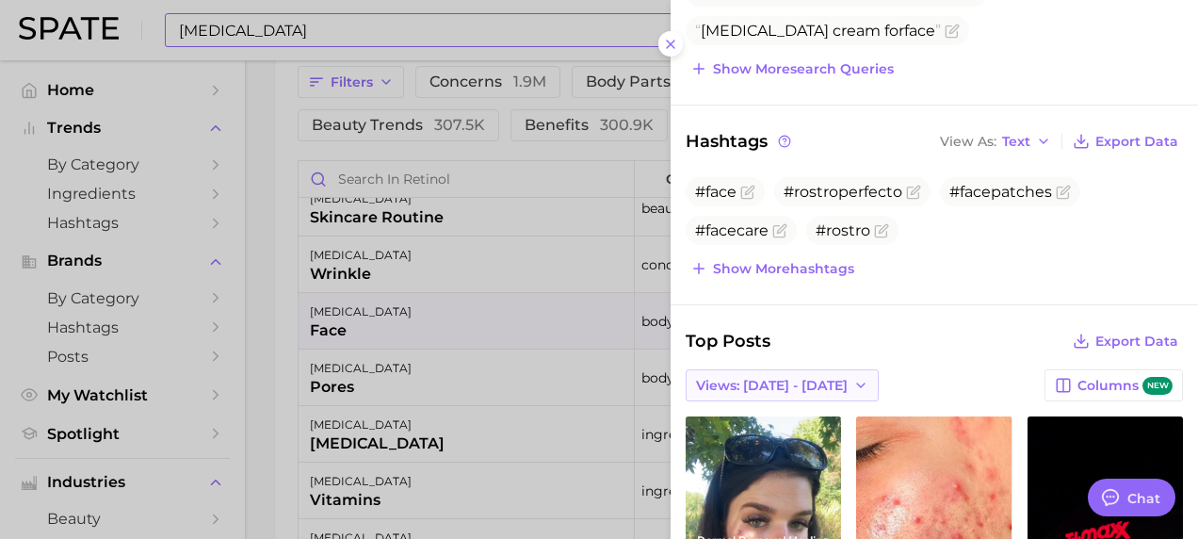
click at [716, 378] on span "Views: [DATE] - [DATE]" at bounding box center [772, 386] width 152 height 16
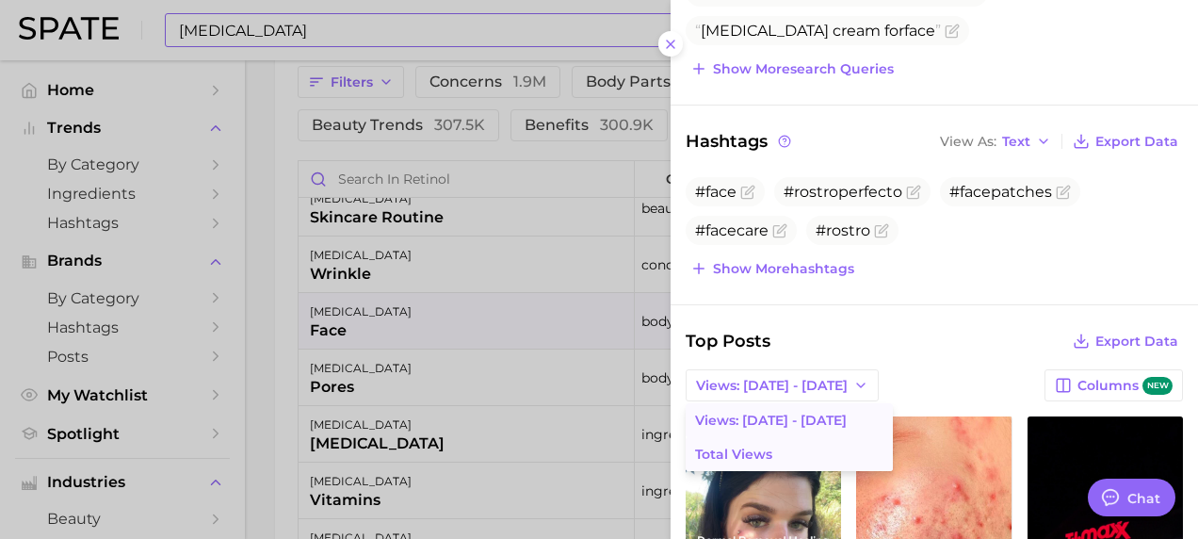
click at [728, 450] on span "Total Views" at bounding box center [733, 454] width 77 height 16
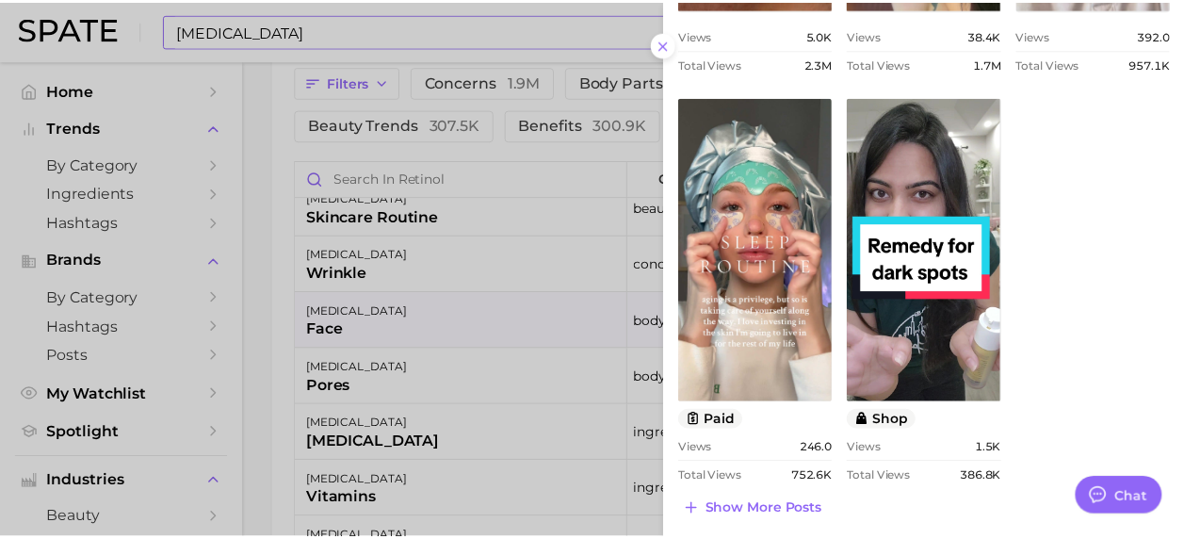
scroll to position [1127, 0]
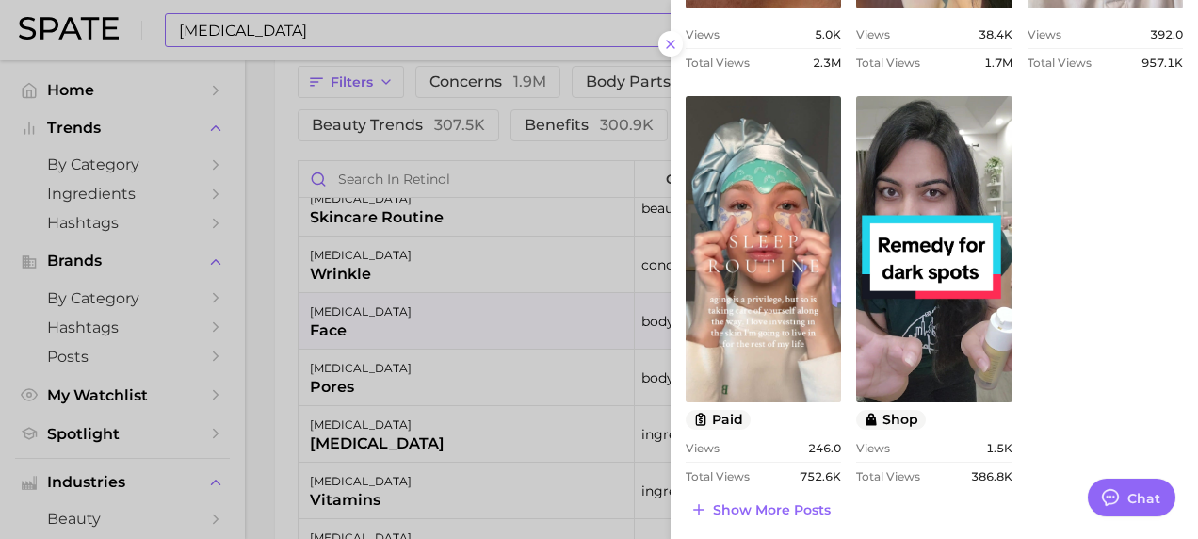
click at [312, 32] on div at bounding box center [599, 269] width 1198 height 539
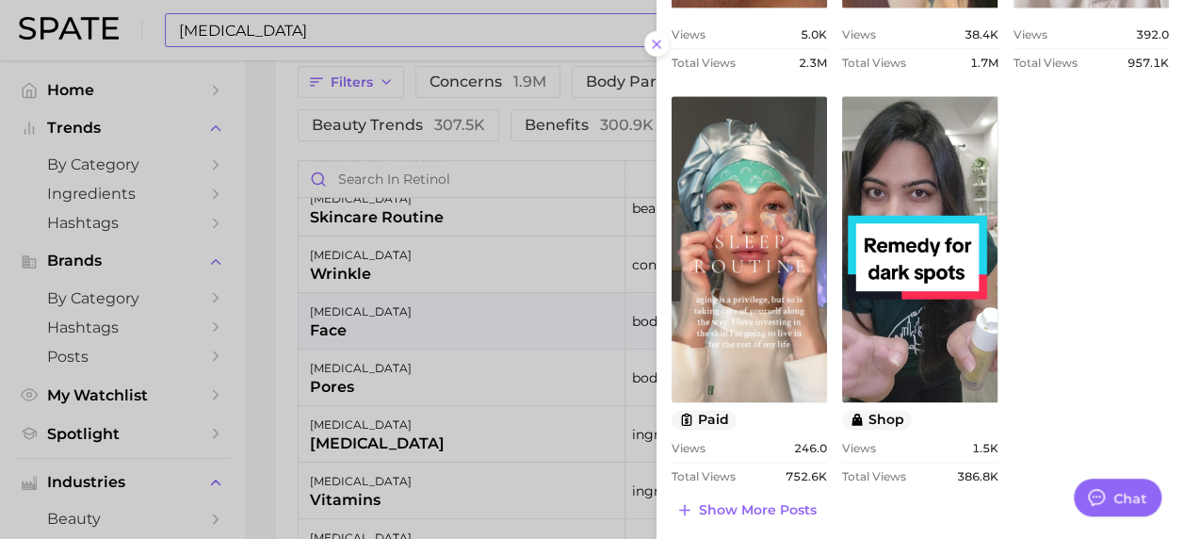
click at [312, 32] on div at bounding box center [592, 269] width 1184 height 539
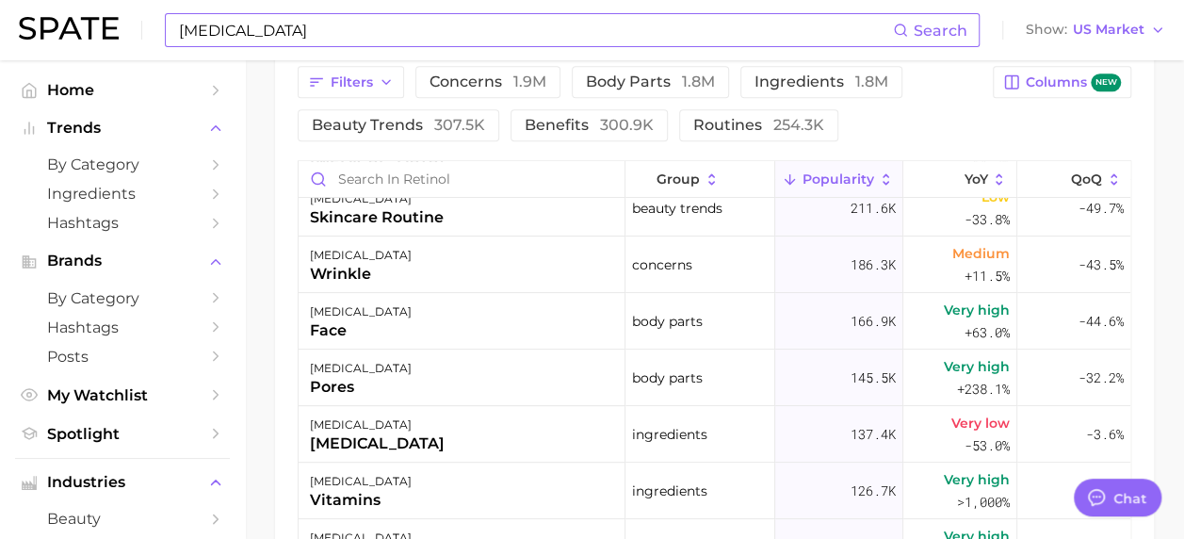
drag, startPoint x: 312, startPoint y: 32, endPoint x: 262, endPoint y: 31, distance: 49.9
click at [262, 31] on input "[MEDICAL_DATA]" at bounding box center [535, 30] width 716 height 32
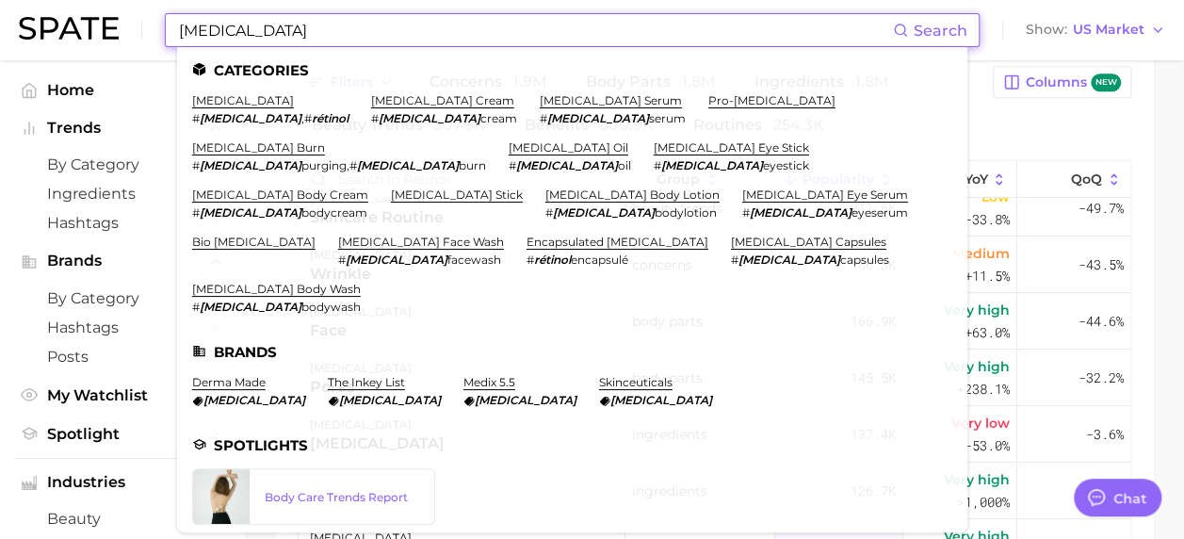
click at [234, 33] on input "[MEDICAL_DATA]" at bounding box center [535, 30] width 716 height 32
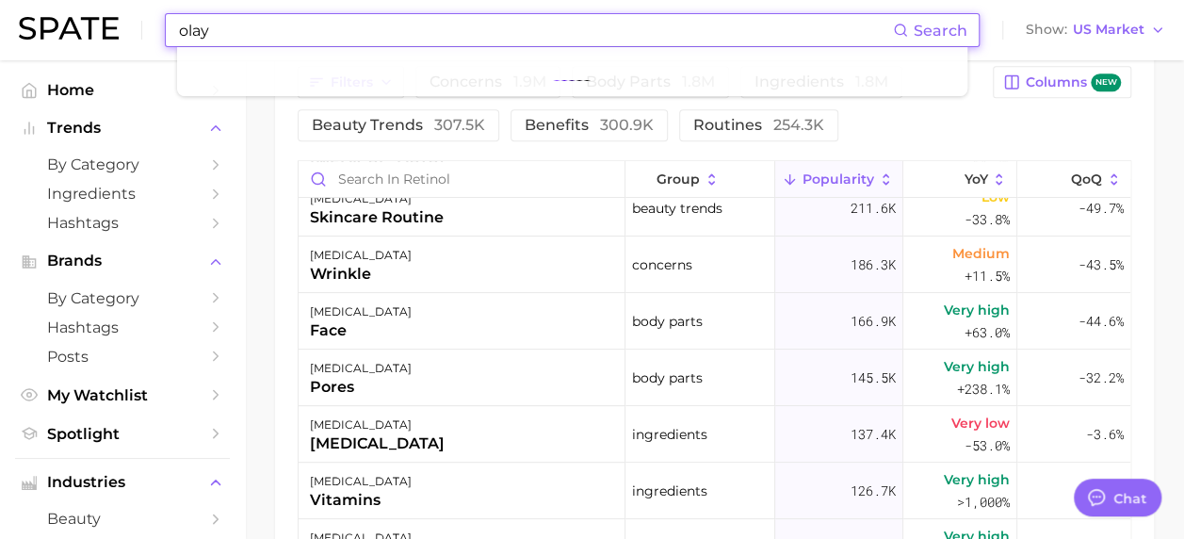
type input "olay"
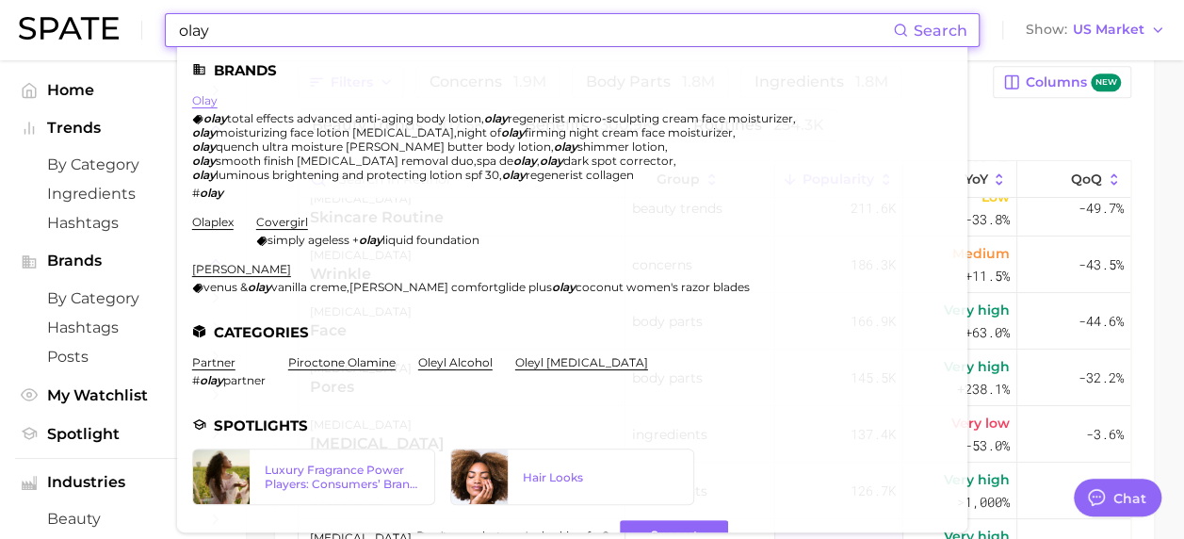
click at [205, 102] on link "olay" at bounding box center [204, 100] width 25 height 14
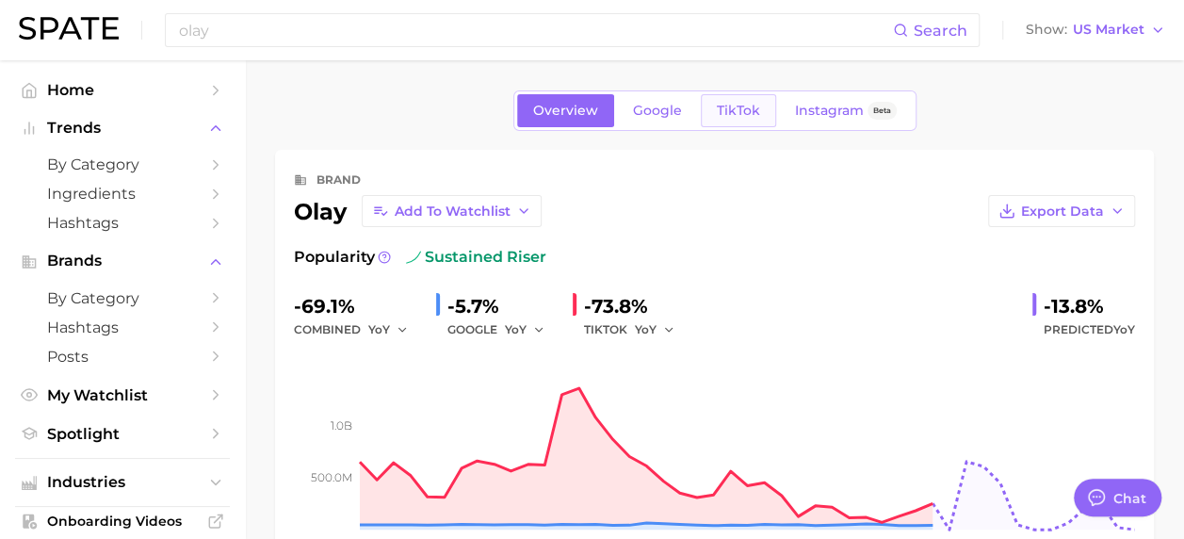
click at [702, 111] on link "TikTok" at bounding box center [738, 110] width 75 height 33
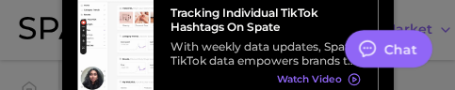
type textarea "x"
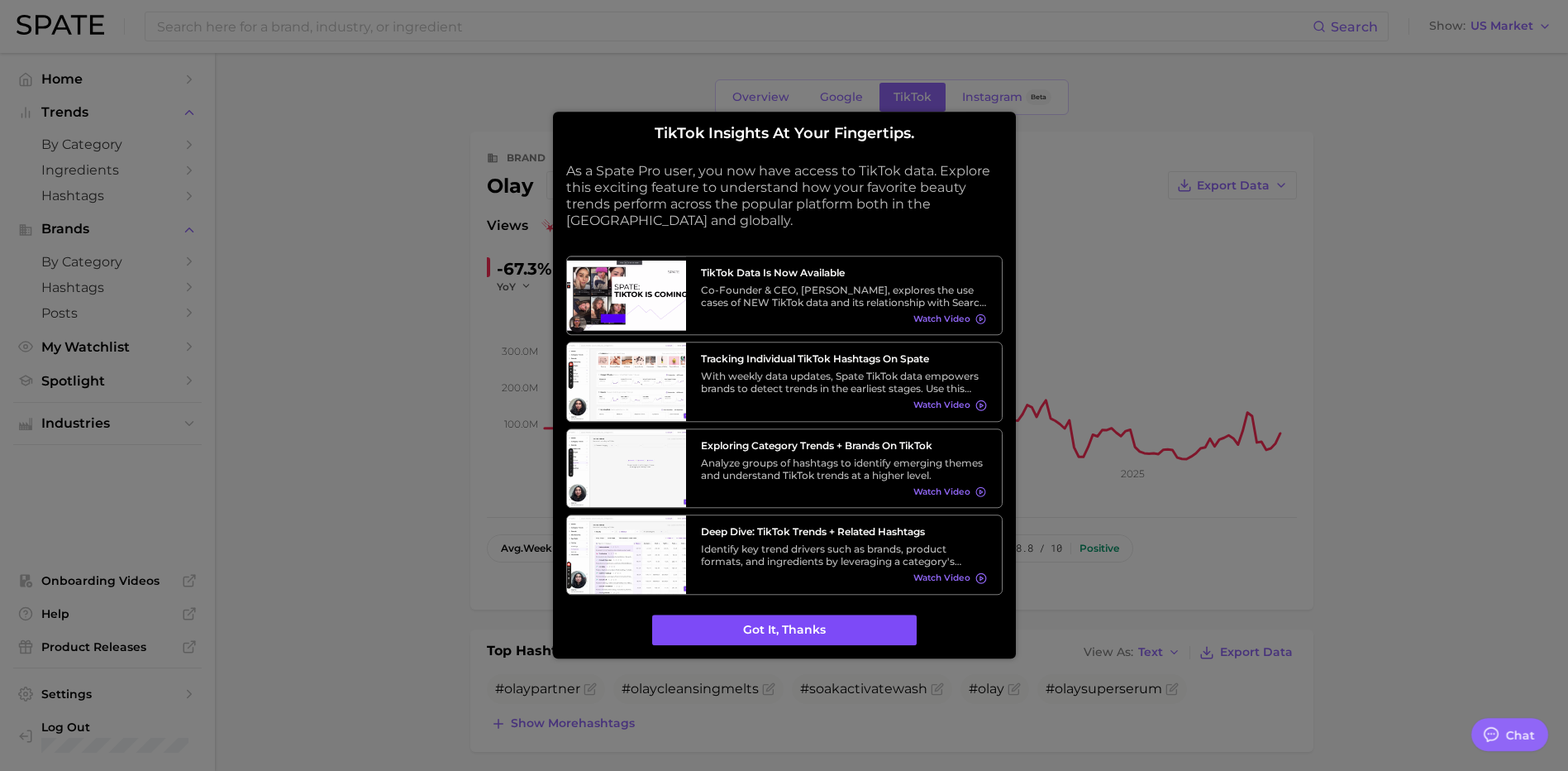
click at [896, 472] on button "Got it, thanks" at bounding box center [784, 630] width 264 height 32
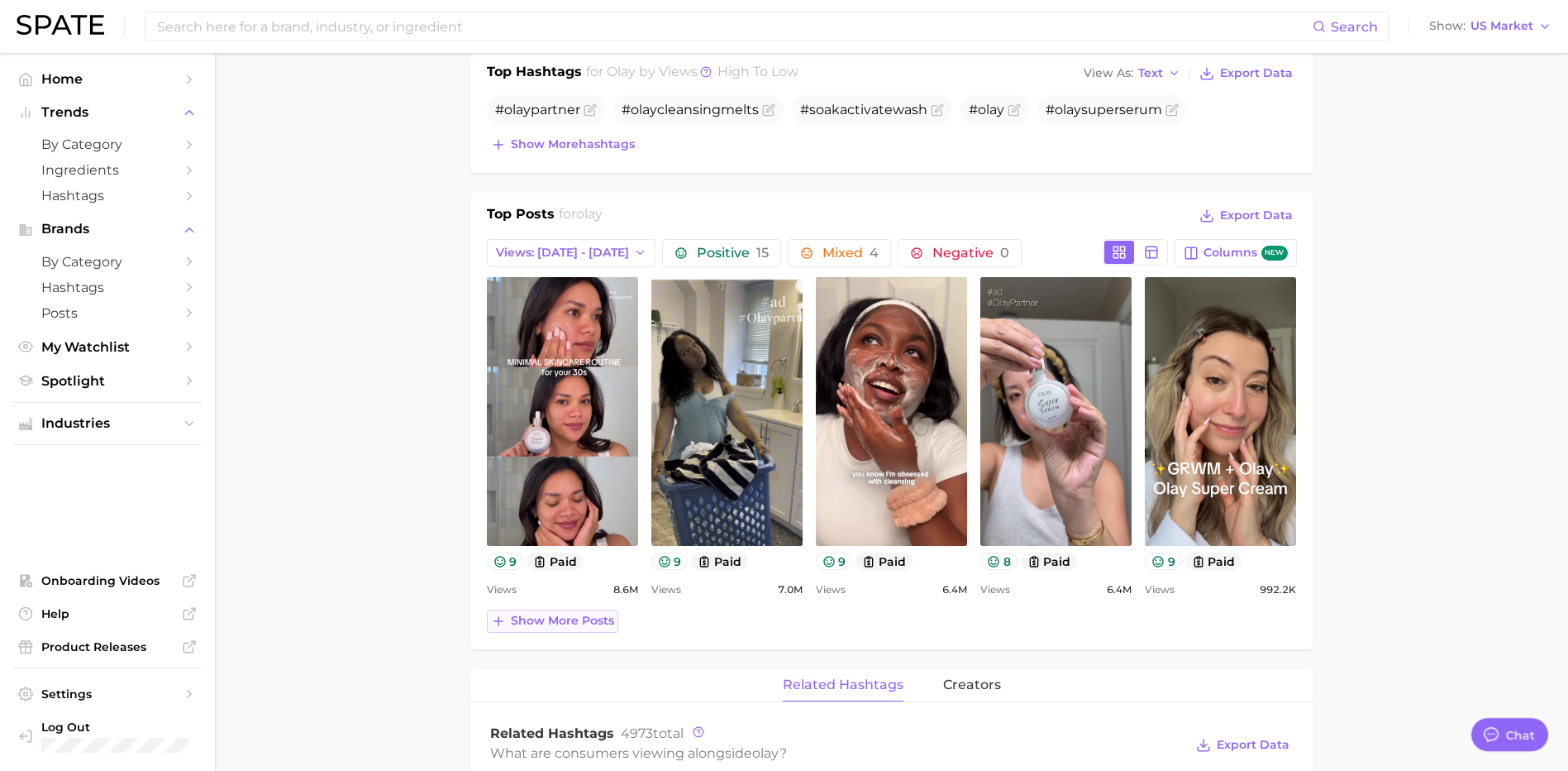
click at [500, 472] on line at bounding box center [498, 621] width 9 height 0
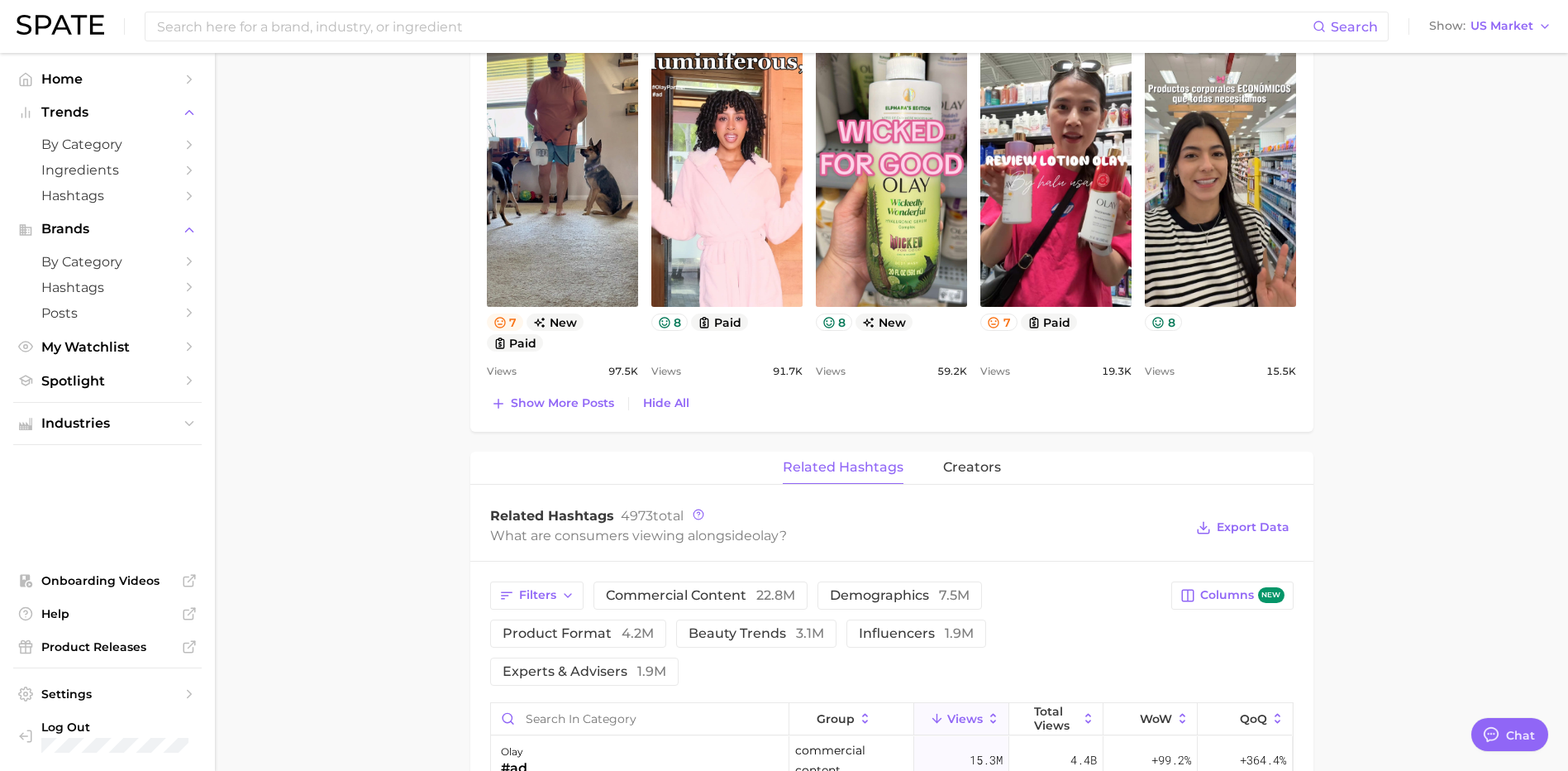
scroll to position [992, 0]
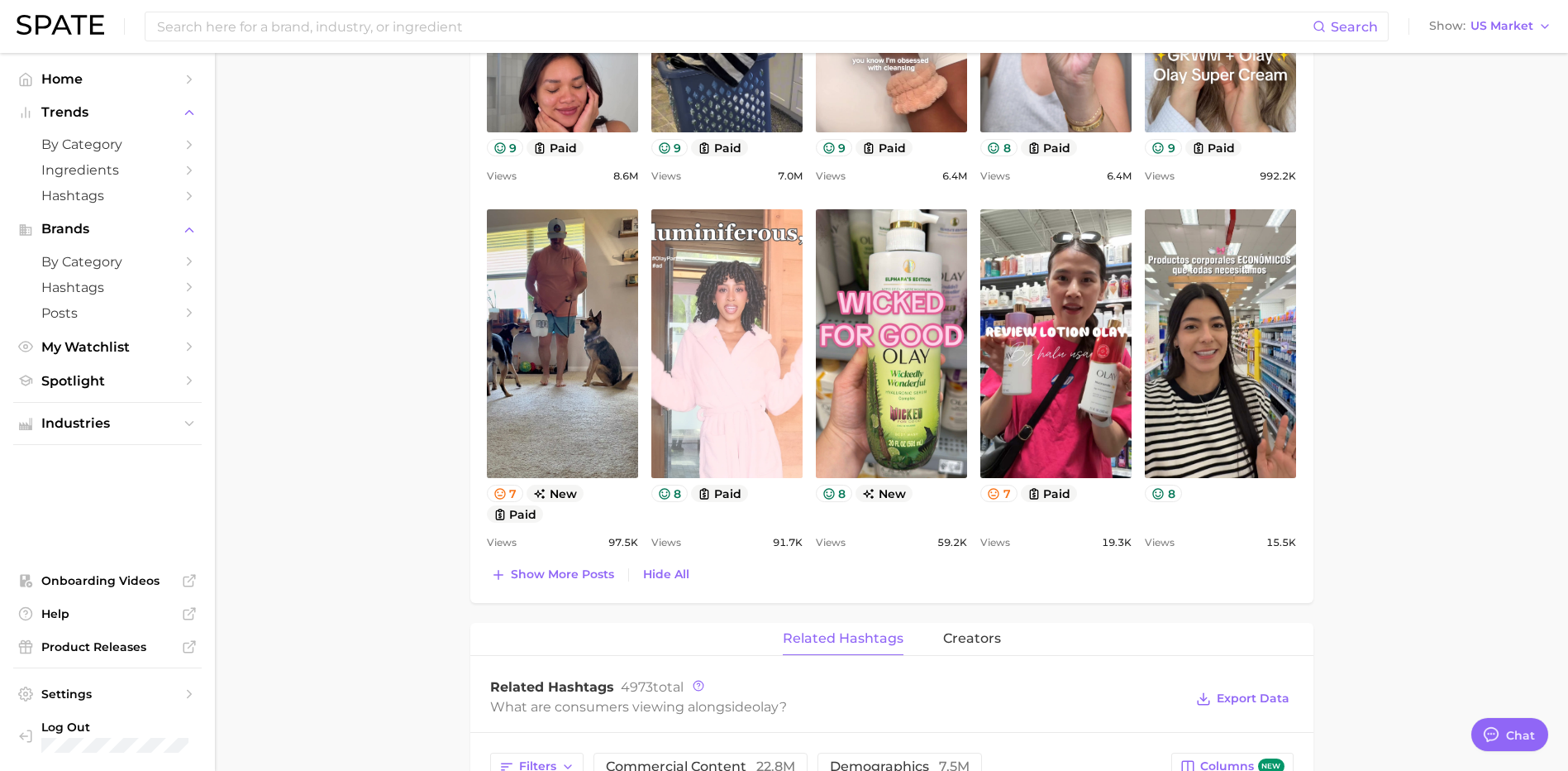
click at [755, 394] on link "view post on TikTok" at bounding box center [727, 343] width 151 height 269
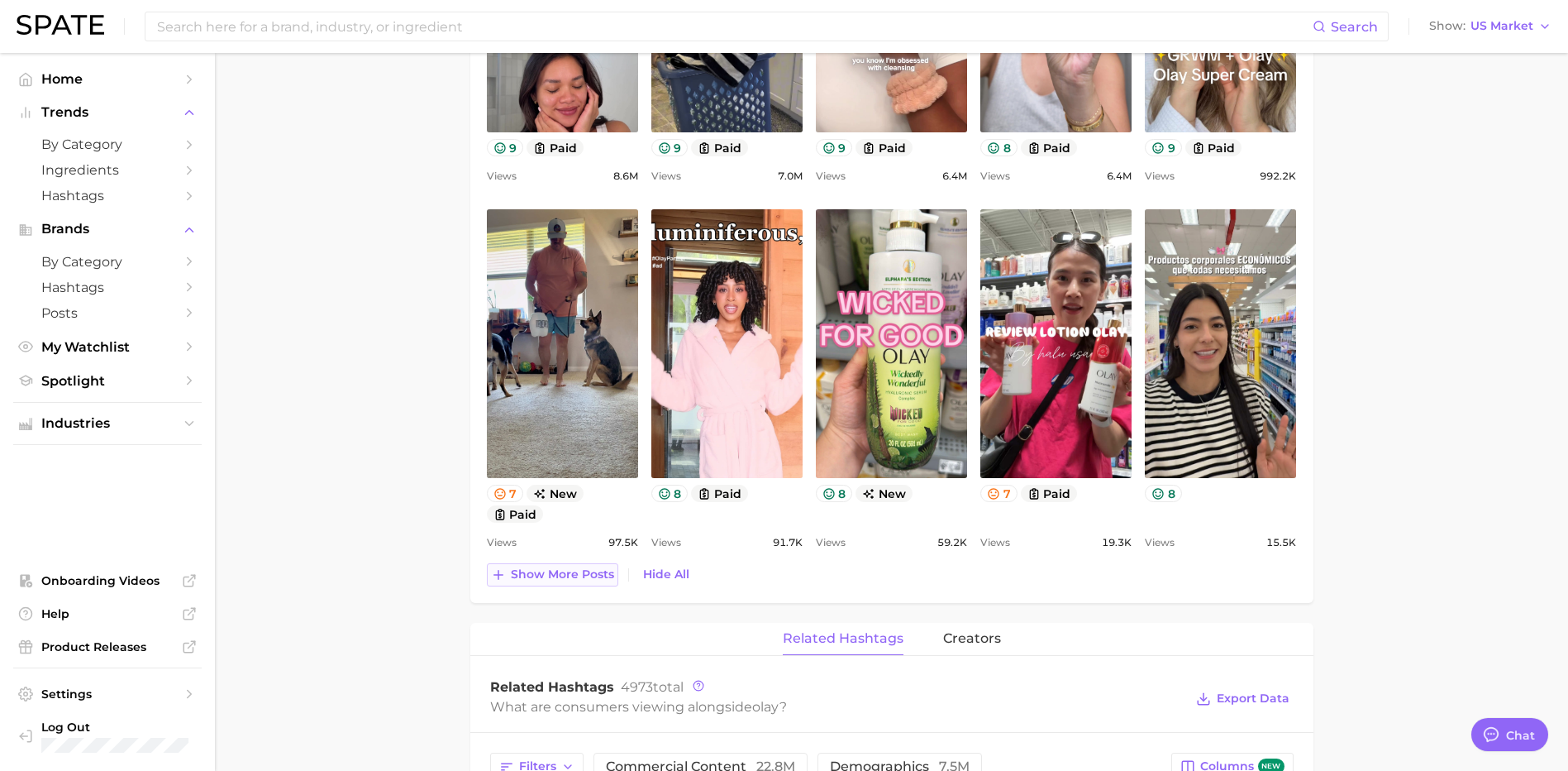
click at [596, 472] on span "Show more posts" at bounding box center [563, 574] width 104 height 14
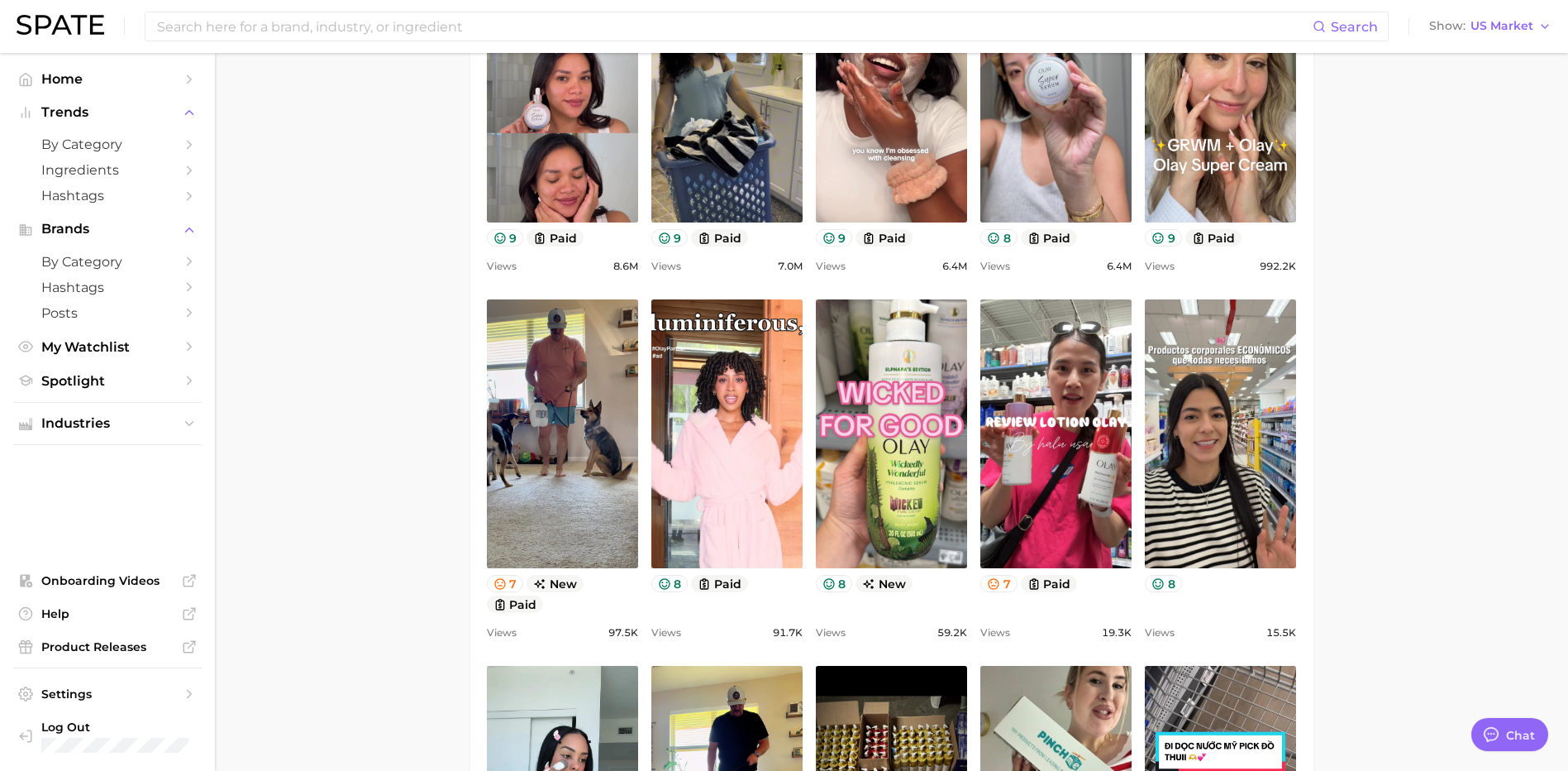
scroll to position [910, 0]
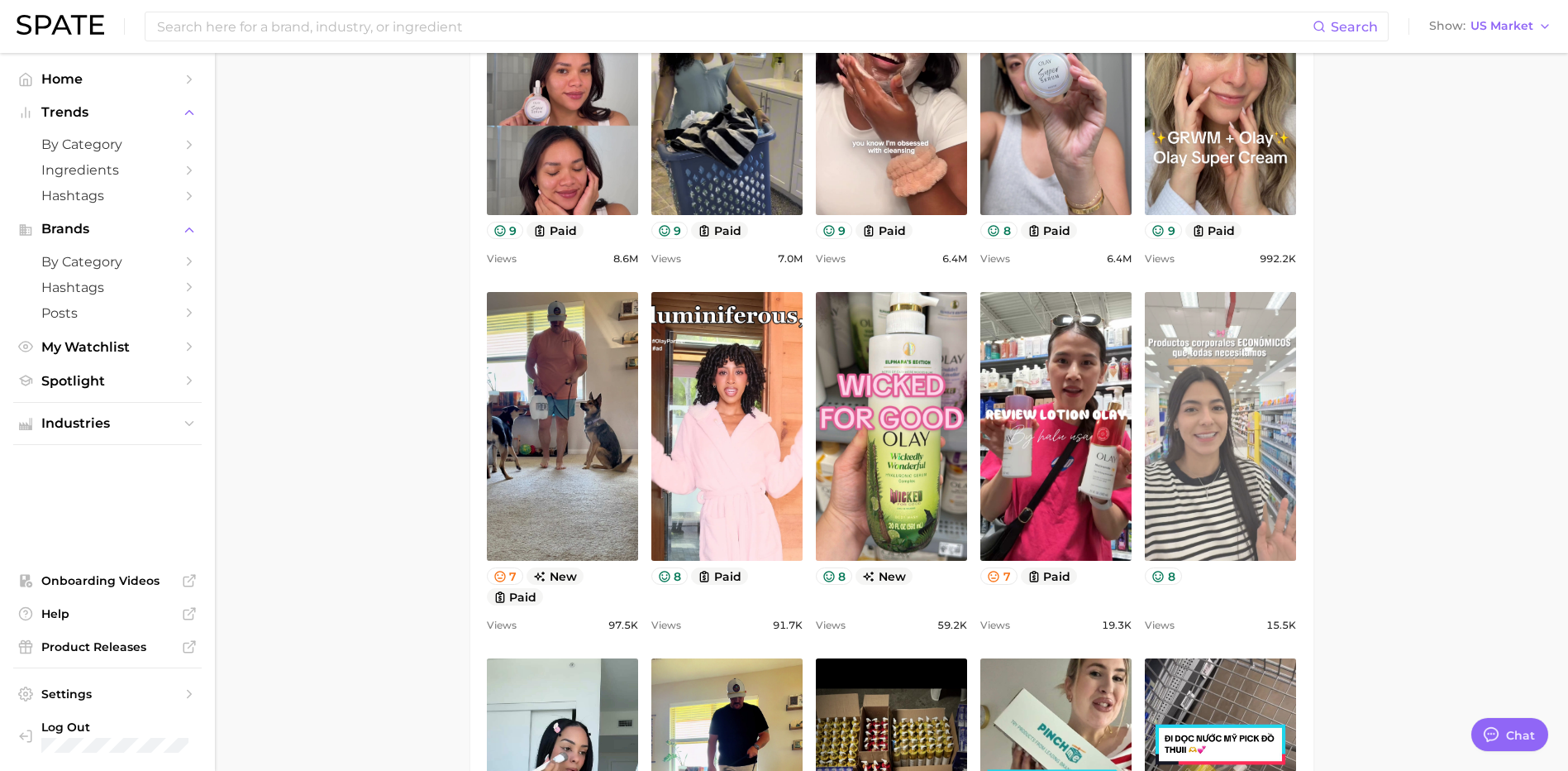
click at [1051, 374] on link "view post on TikTok" at bounding box center [1220, 426] width 151 height 269
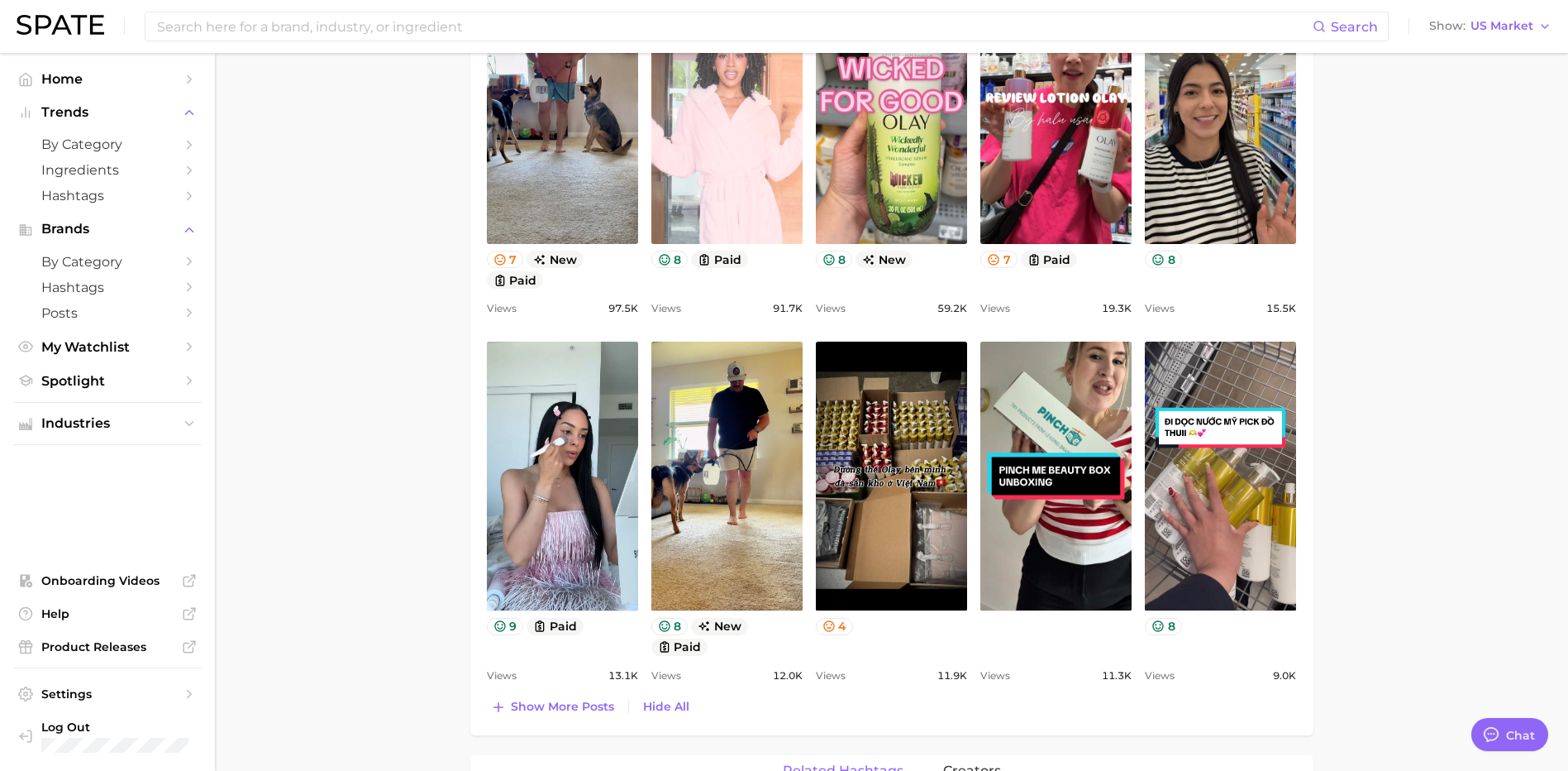
scroll to position [1240, 0]
